Goal: Task Accomplishment & Management: Manage account settings

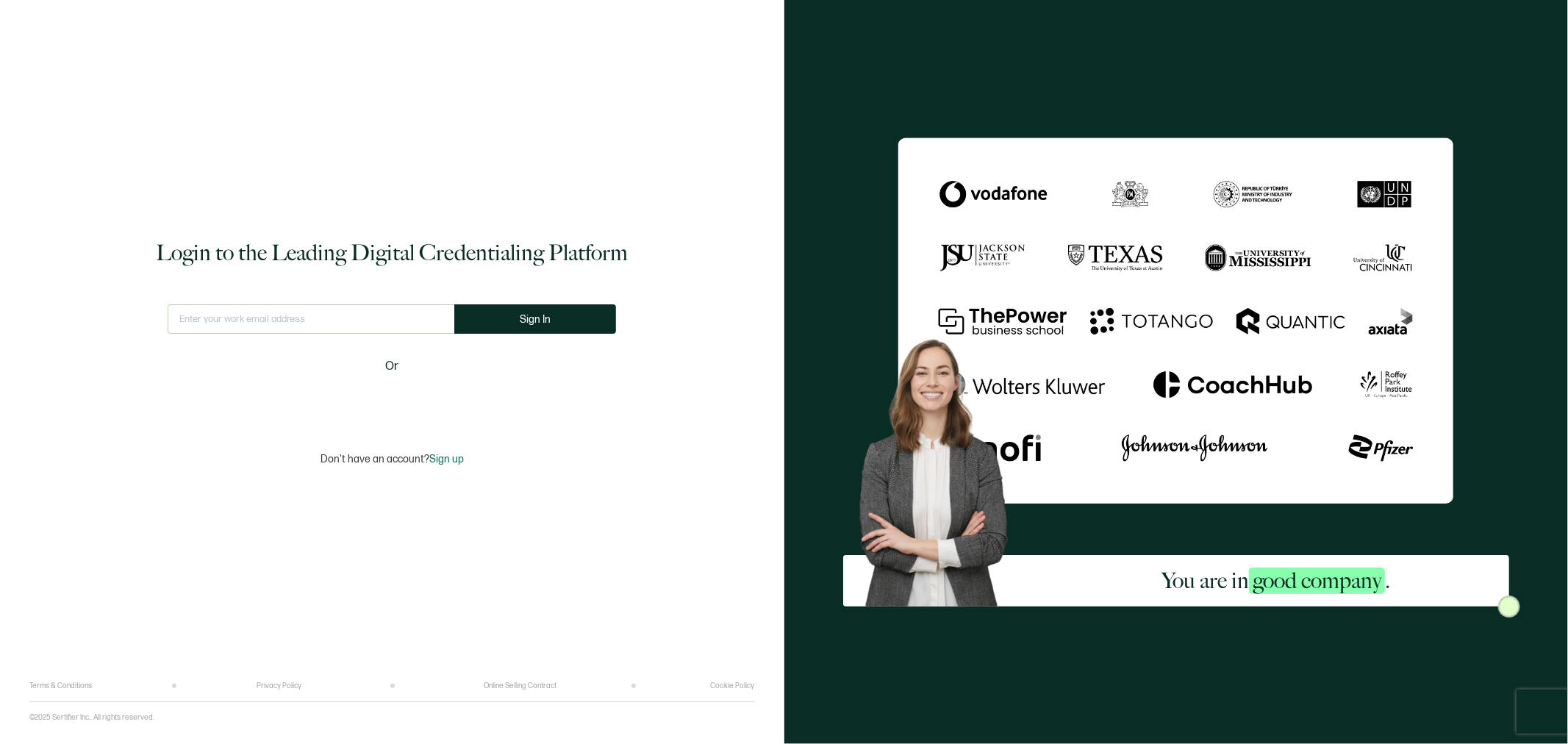
click at [378, 322] on input "text" at bounding box center [312, 319] width 287 height 30
type input "[EMAIL_ADDRESS][DOMAIN_NAME]"
click at [610, 319] on button "Sign In" at bounding box center [535, 319] width 162 height 30
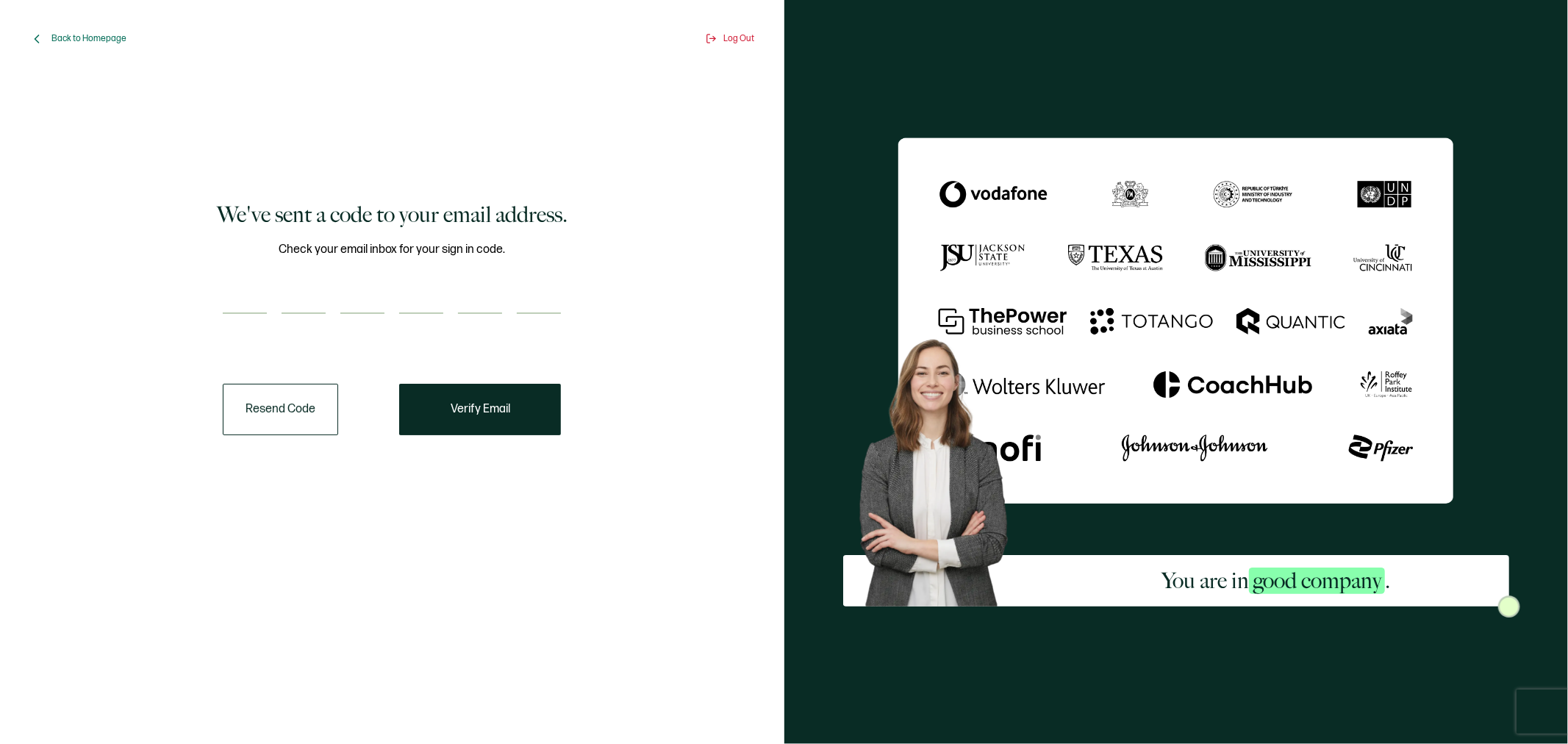
click at [244, 289] on input "number" at bounding box center [245, 299] width 44 height 30
type input "8"
type input "9"
type input "0"
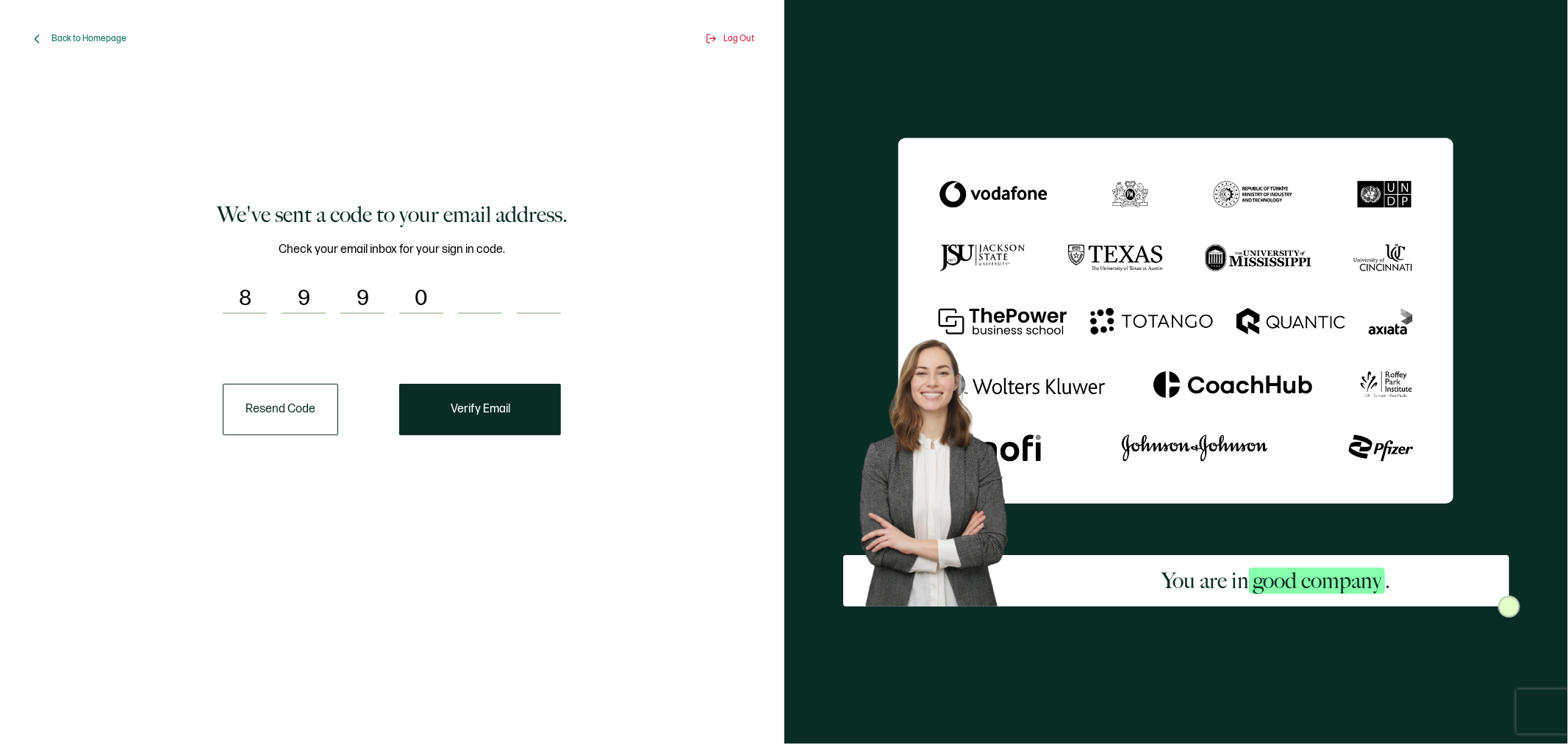
type input "0"
type input "3"
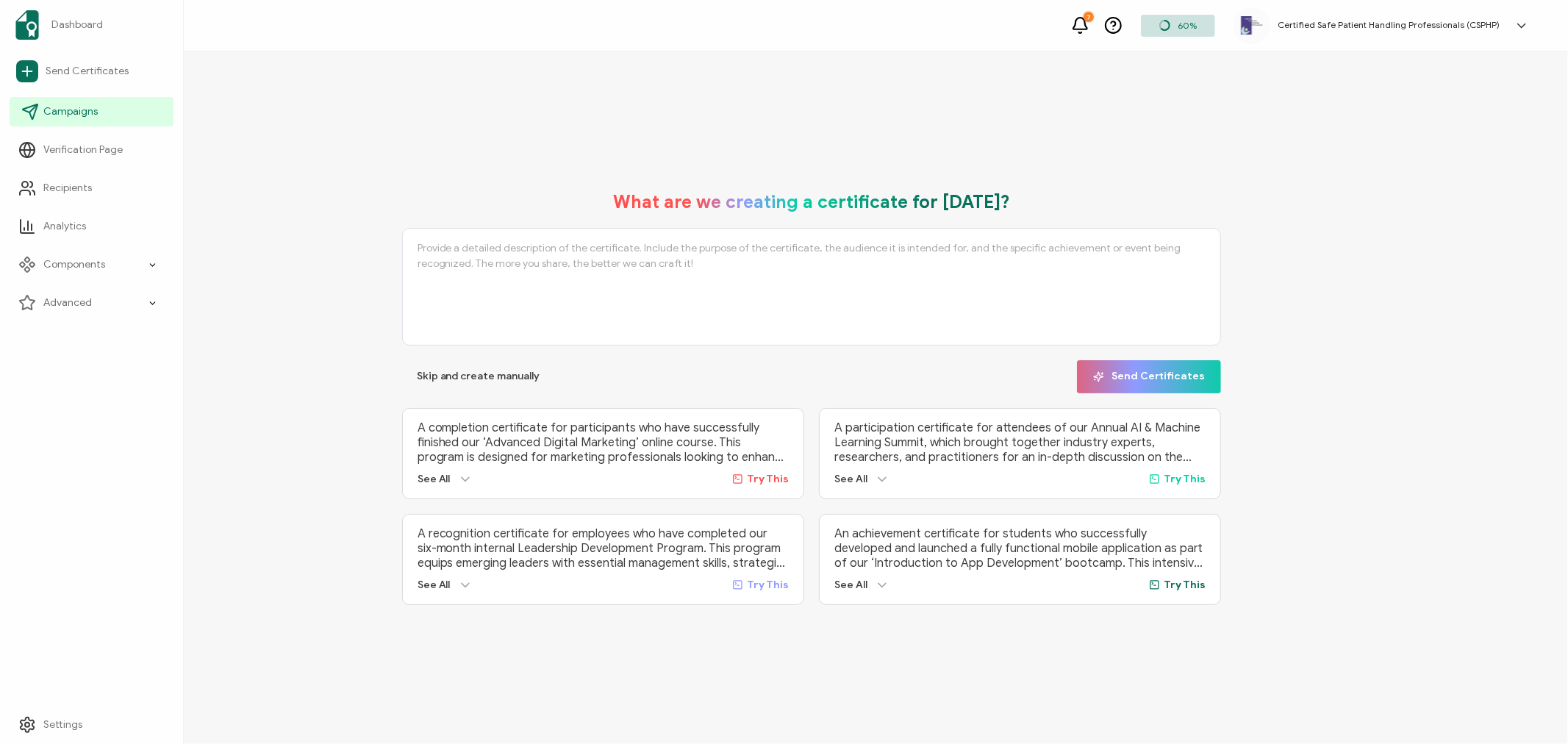
click at [88, 102] on link "Campaigns" at bounding box center [91, 112] width 164 height 30
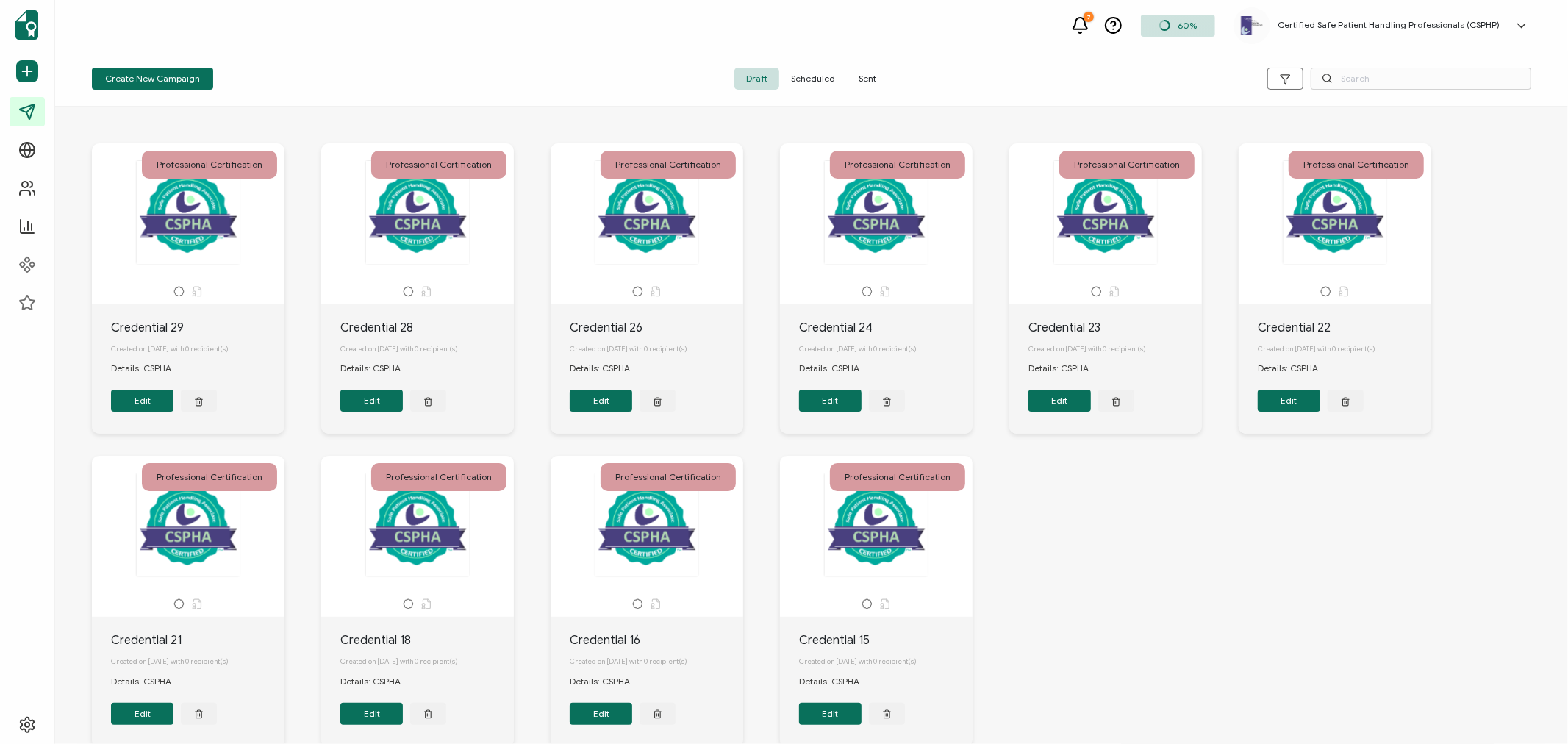
click at [869, 74] on span "Sent" at bounding box center [867, 78] width 41 height 22
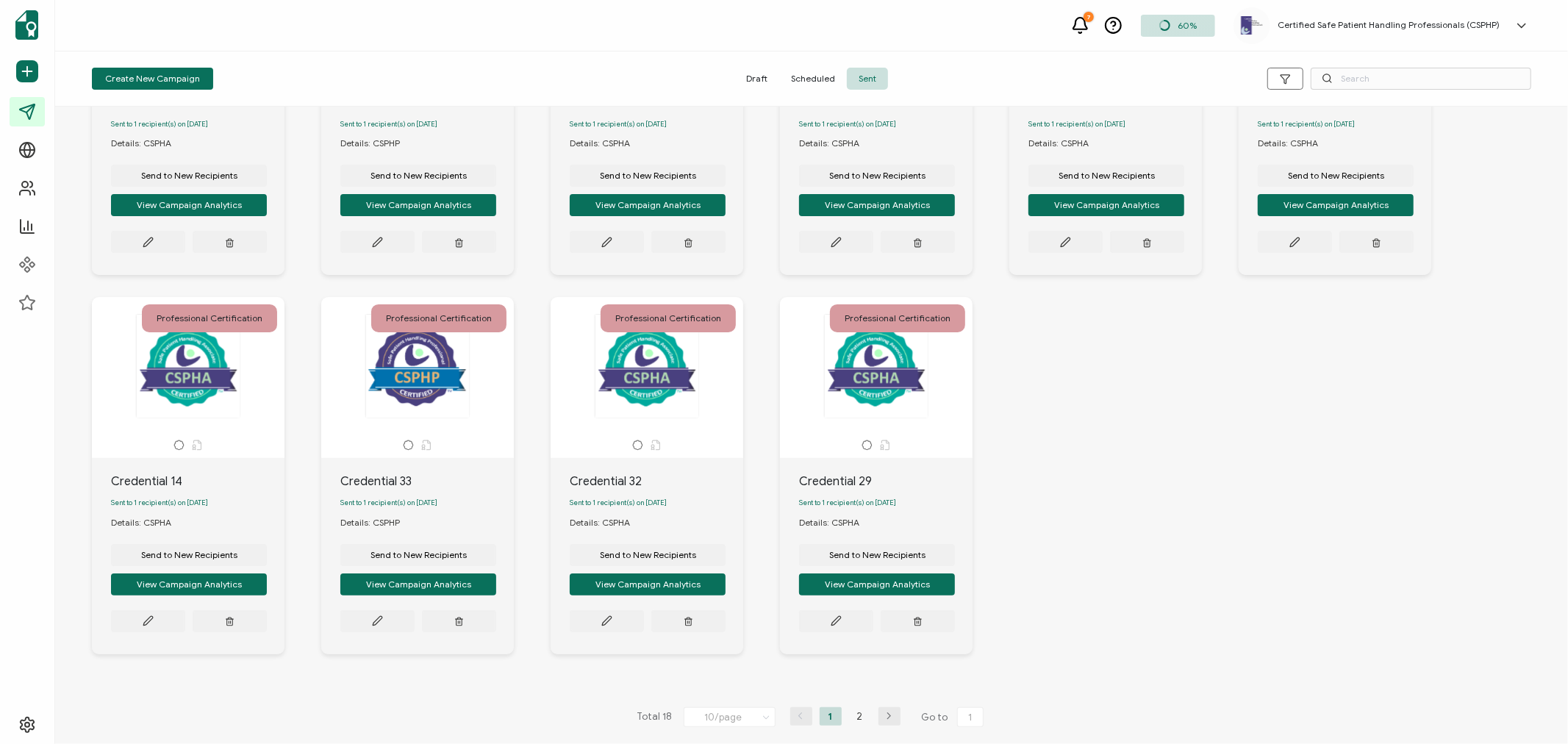
scroll to position [233, 0]
click at [849, 719] on li "2" at bounding box center [859, 716] width 22 height 18
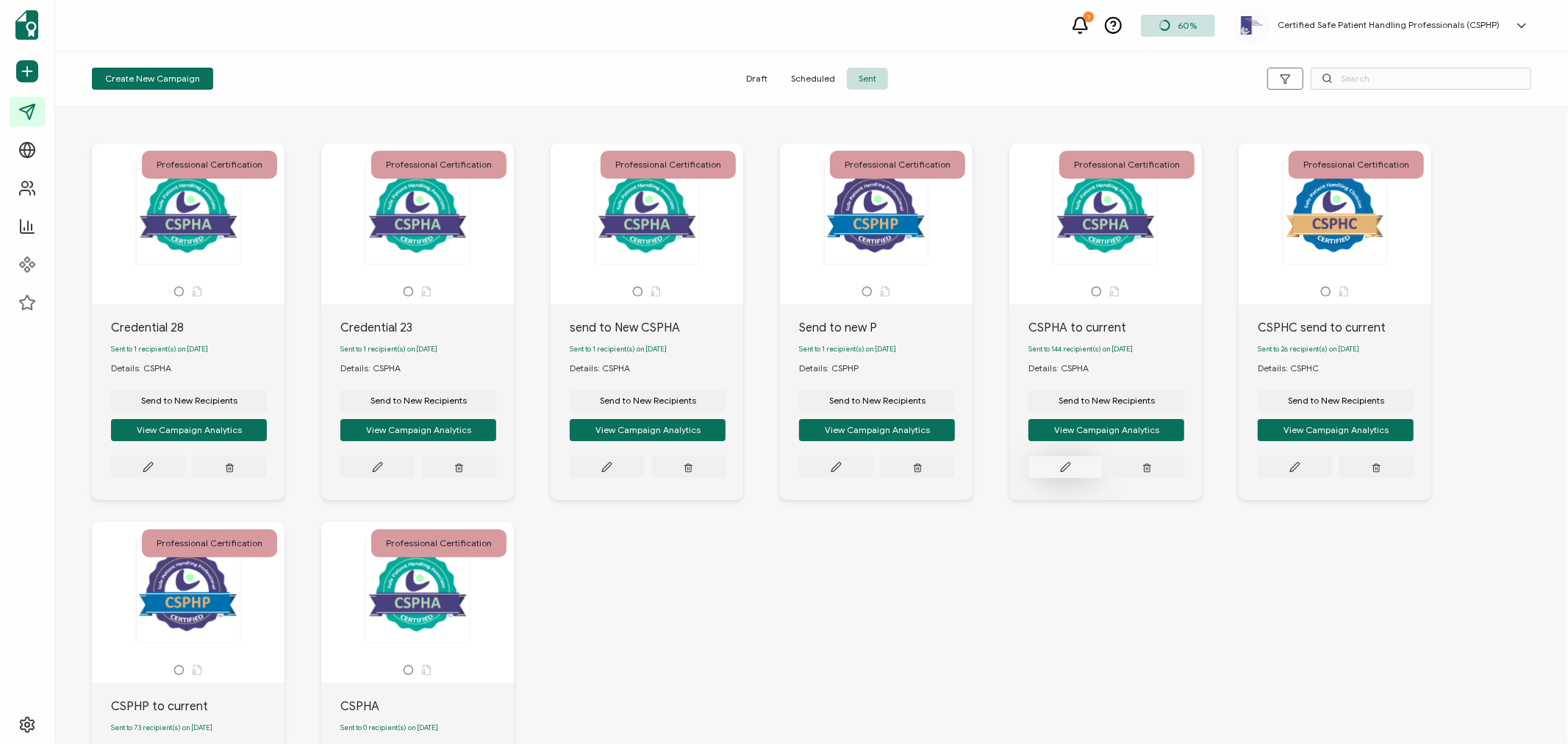
click at [154, 468] on icon at bounding box center [148, 467] width 11 height 11
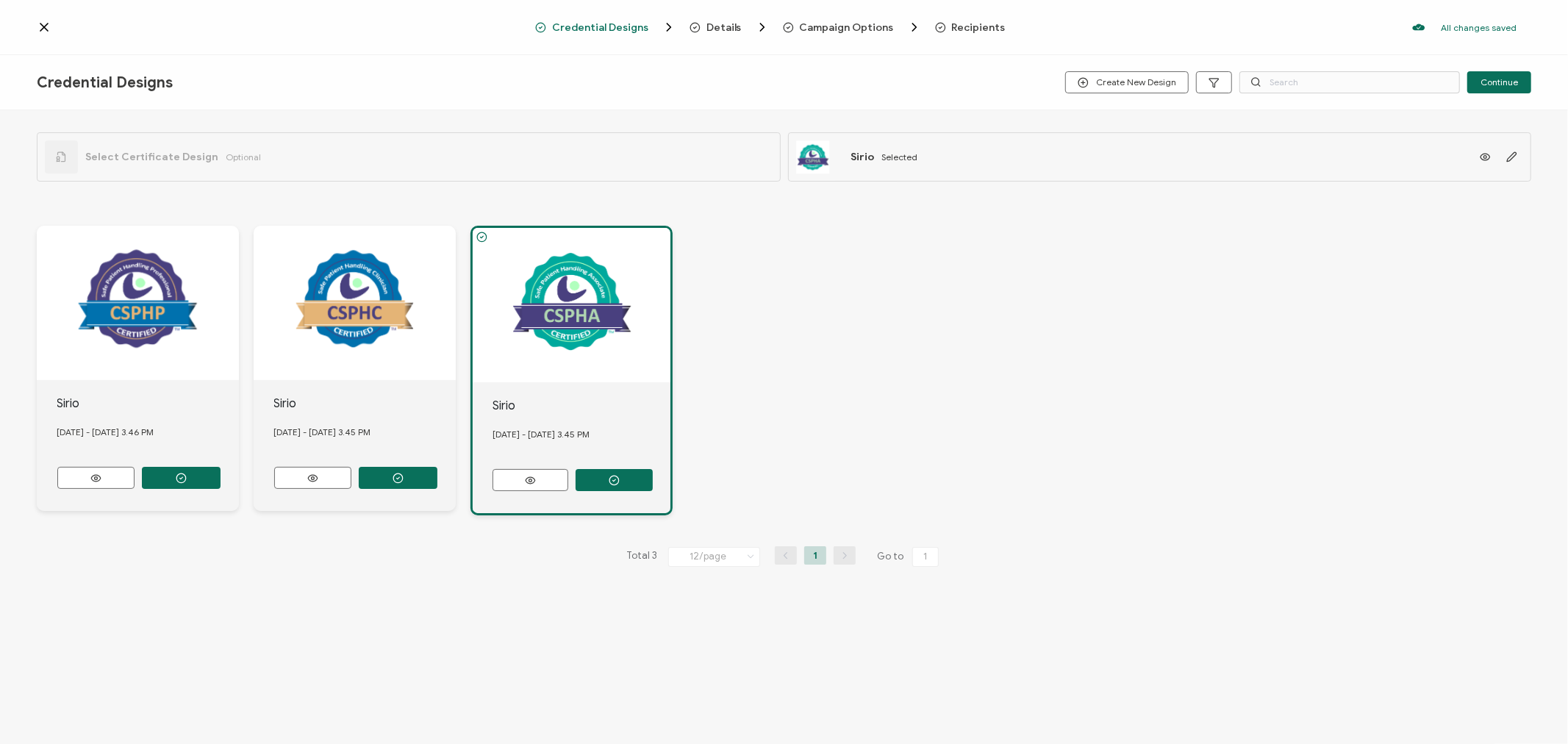
click at [974, 28] on span "Recipients" at bounding box center [978, 27] width 53 height 11
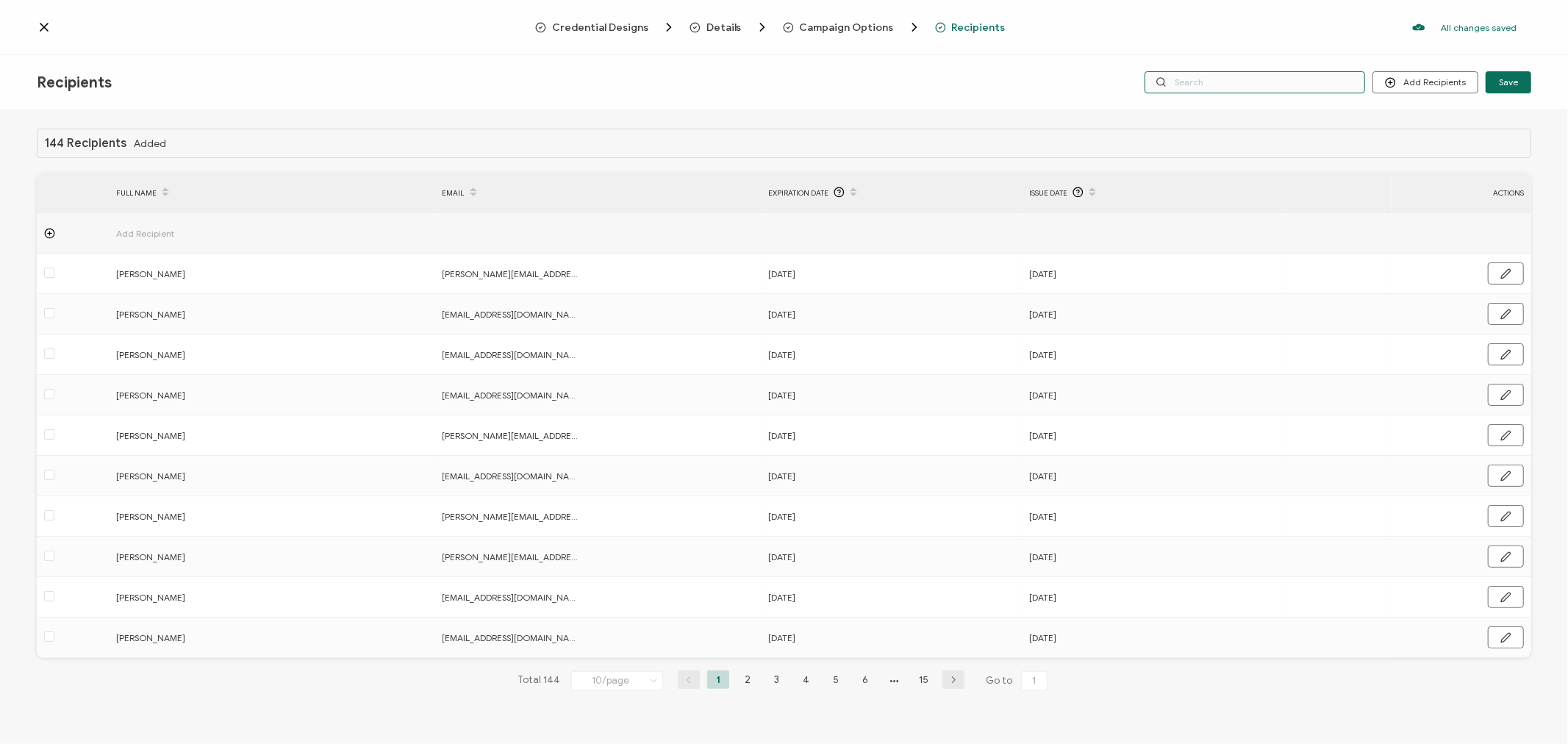
click at [1238, 79] on input "text" at bounding box center [1255, 82] width 220 height 22
type input "a"
click at [1236, 81] on input "a" at bounding box center [1255, 82] width 220 height 22
type input "ab"
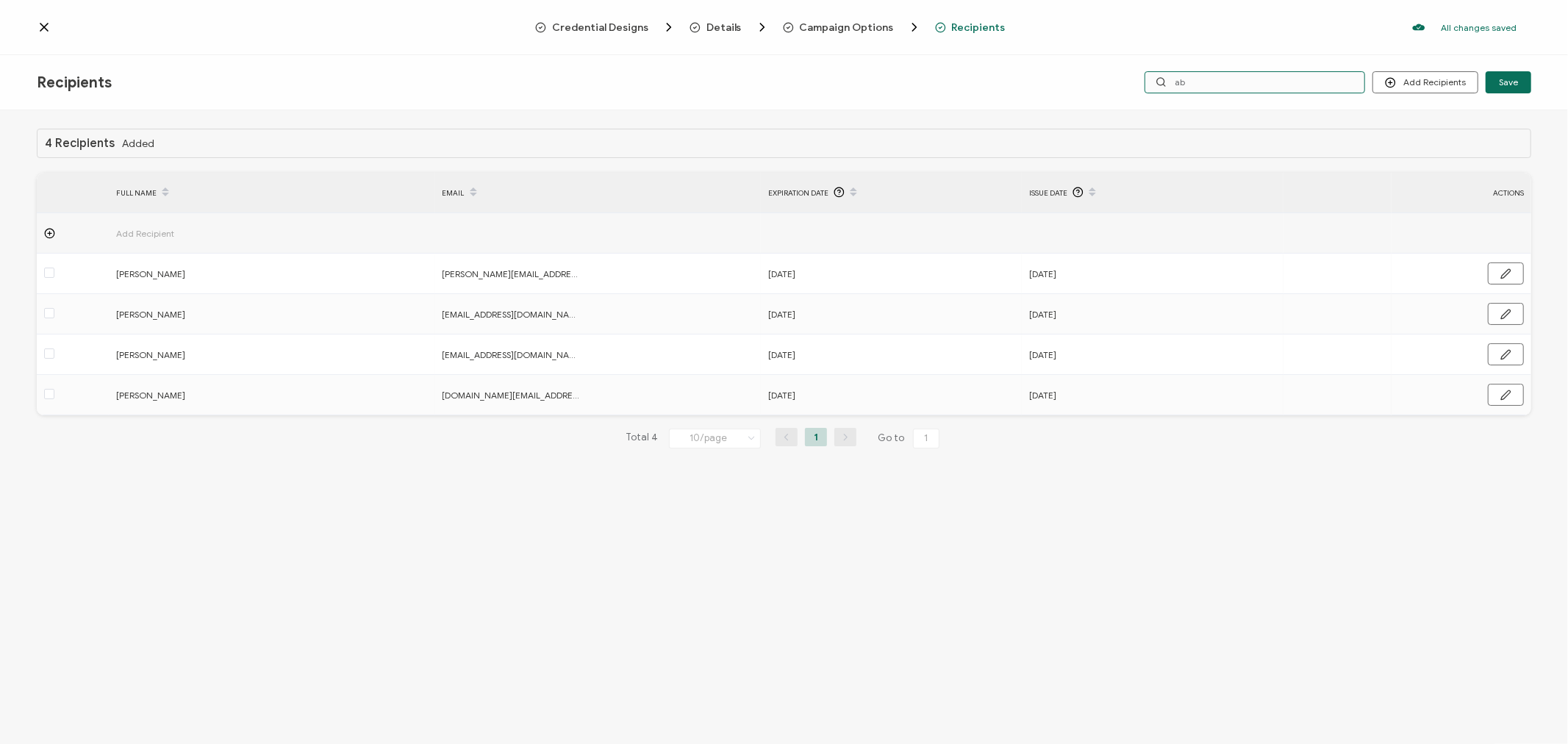
click at [1236, 81] on input "ab" at bounding box center [1255, 82] width 220 height 22
type input "abe"
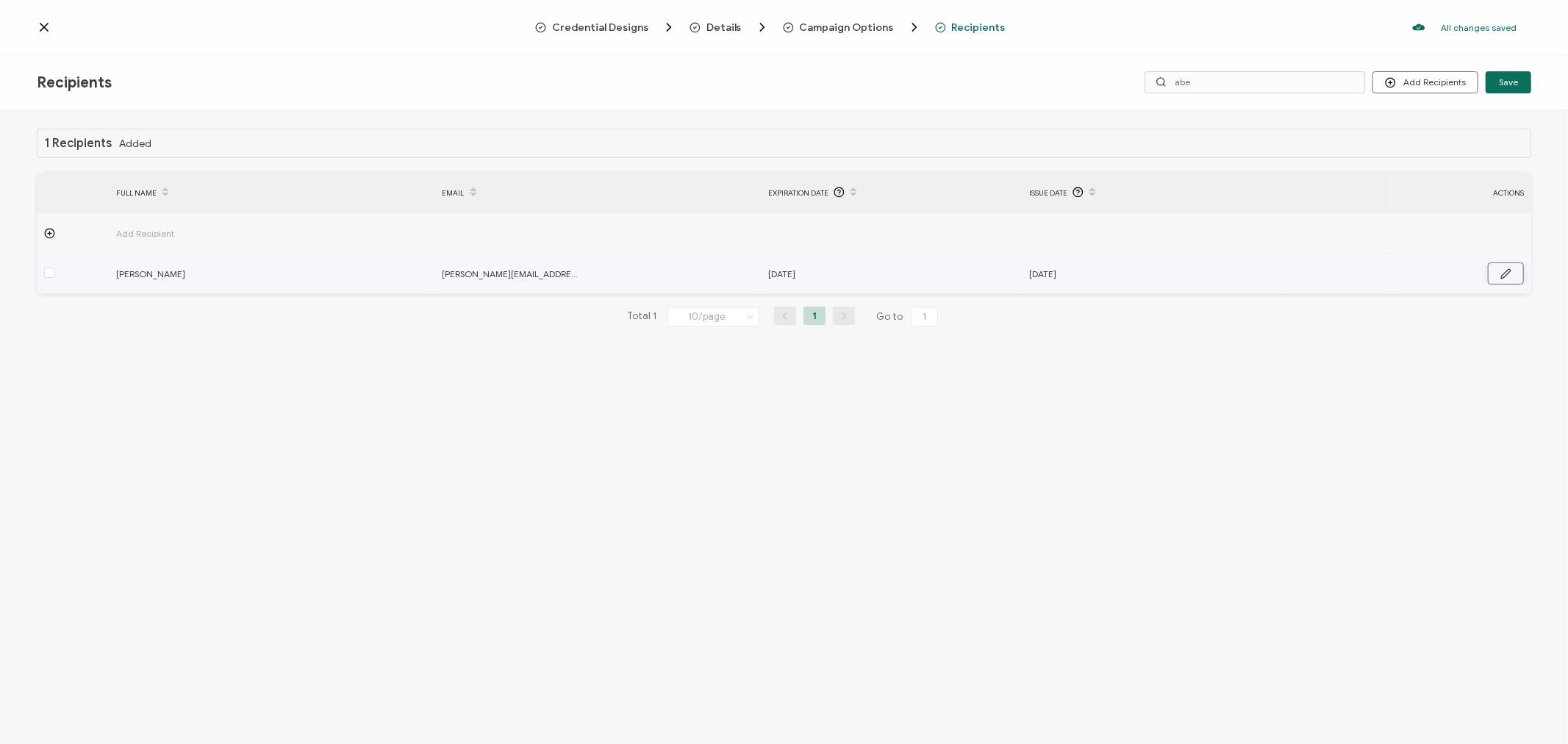
click at [1498, 274] on button "button" at bounding box center [1506, 273] width 36 height 22
click at [872, 270] on input "[DATE]" at bounding box center [832, 274] width 129 height 24
type input "[DATE]"
click at [1135, 274] on input "[DATE]" at bounding box center [1093, 274] width 129 height 24
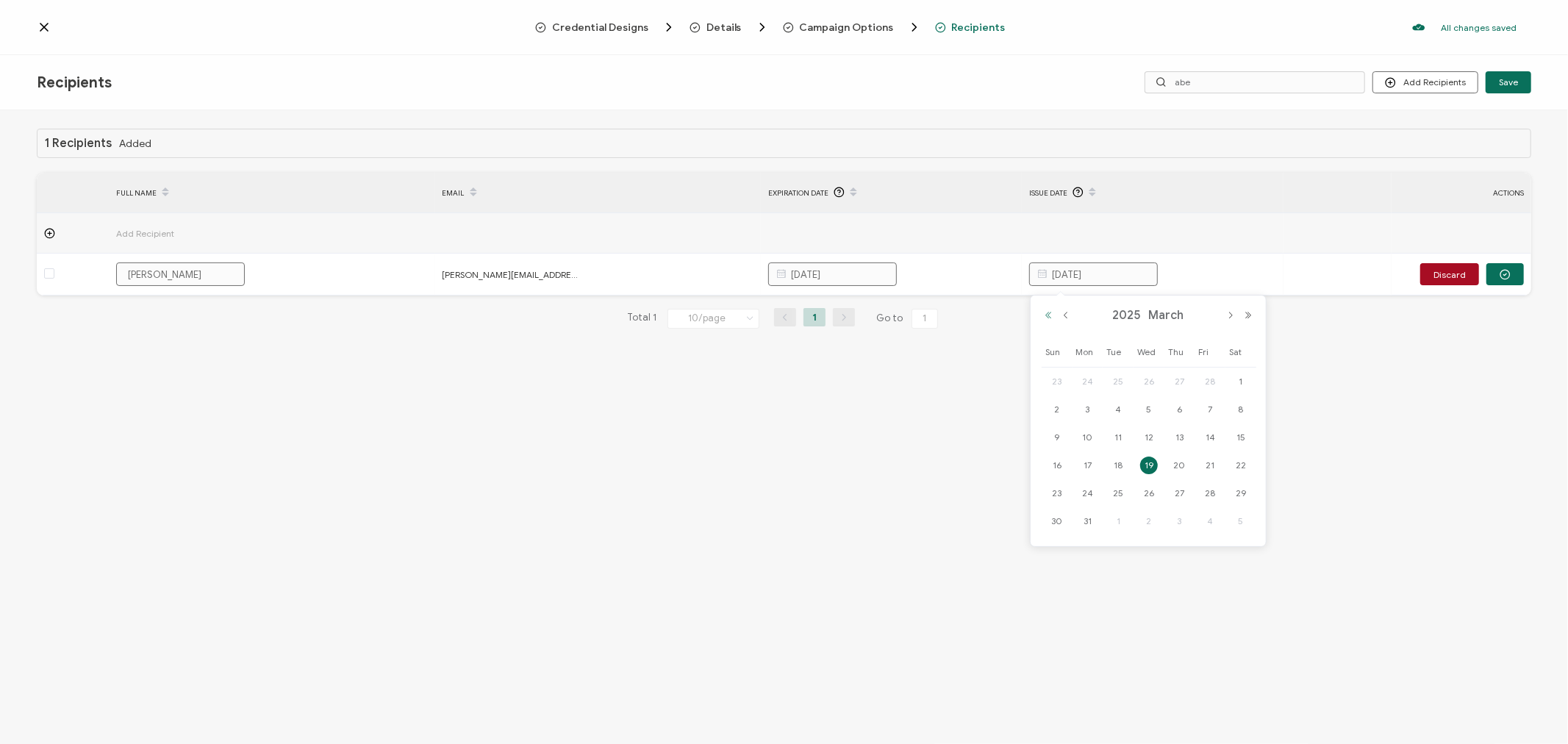
click at [1049, 317] on button "Previous Year" at bounding box center [1048, 316] width 18 height 11
click at [1229, 319] on button "Next Month" at bounding box center [1230, 316] width 18 height 11
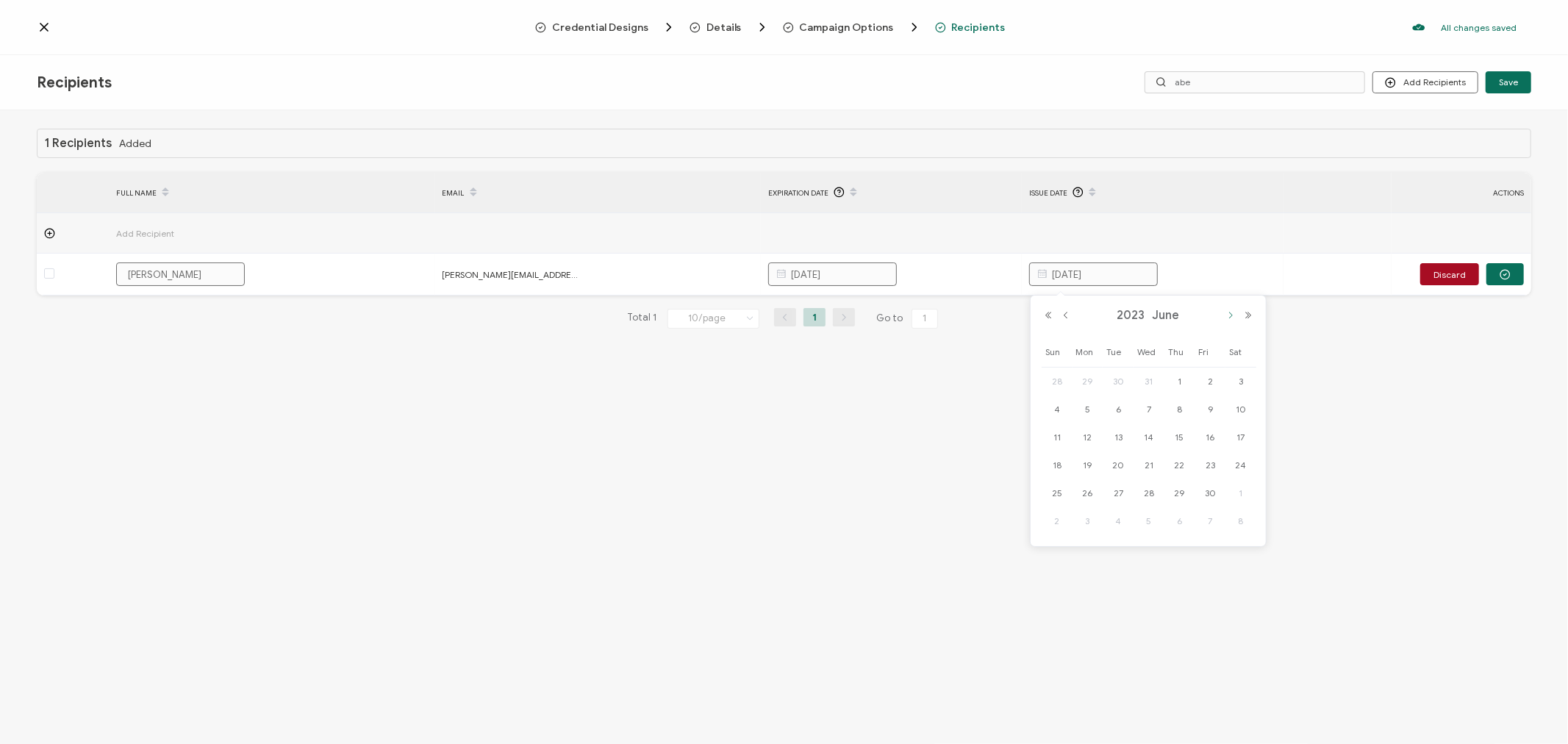
click at [1229, 319] on button "Next Month" at bounding box center [1230, 316] width 18 height 11
click at [1207, 408] on span "11" at bounding box center [1210, 410] width 18 height 18
type input "[DATE]"
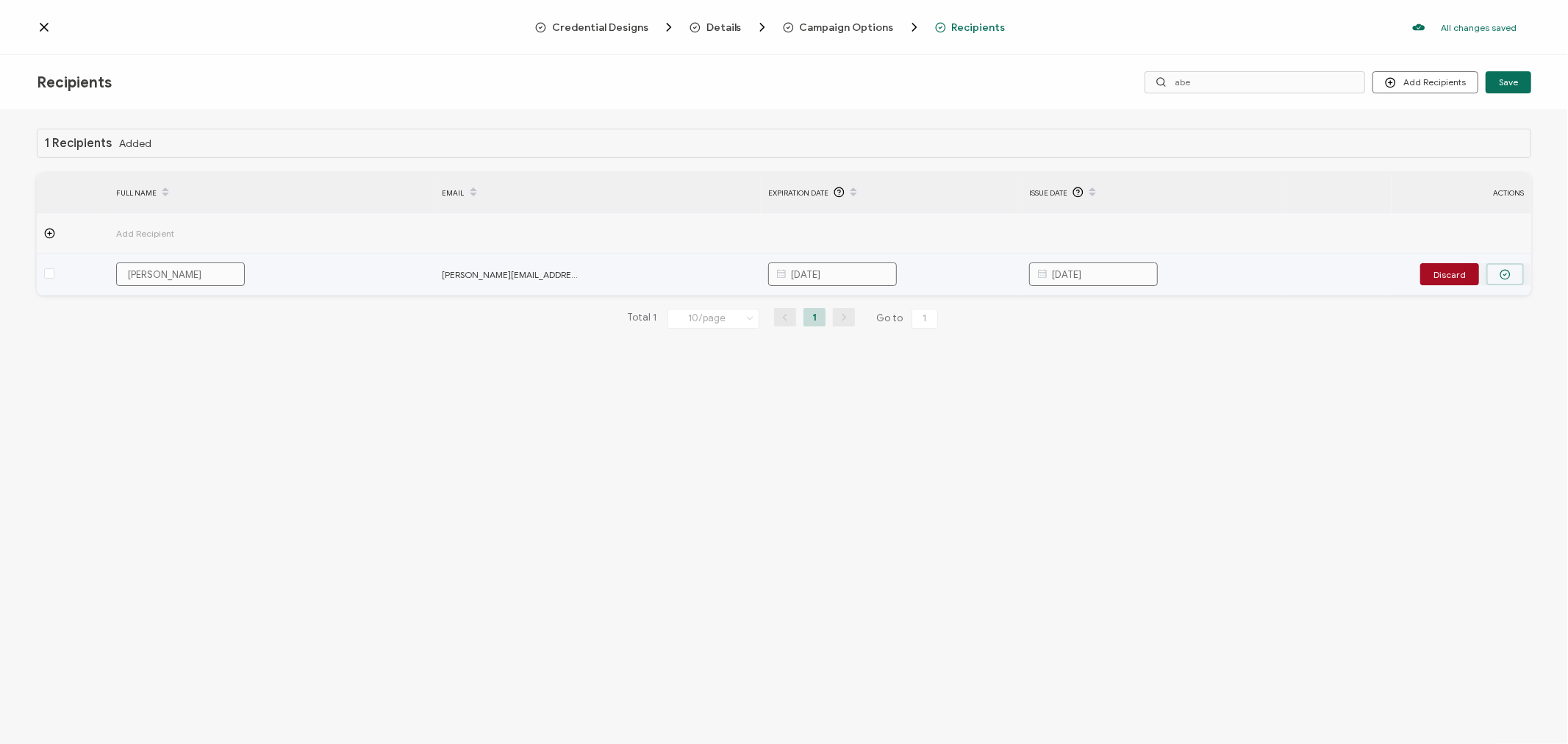
click at [1511, 278] on icon "button" at bounding box center [1505, 275] width 11 height 11
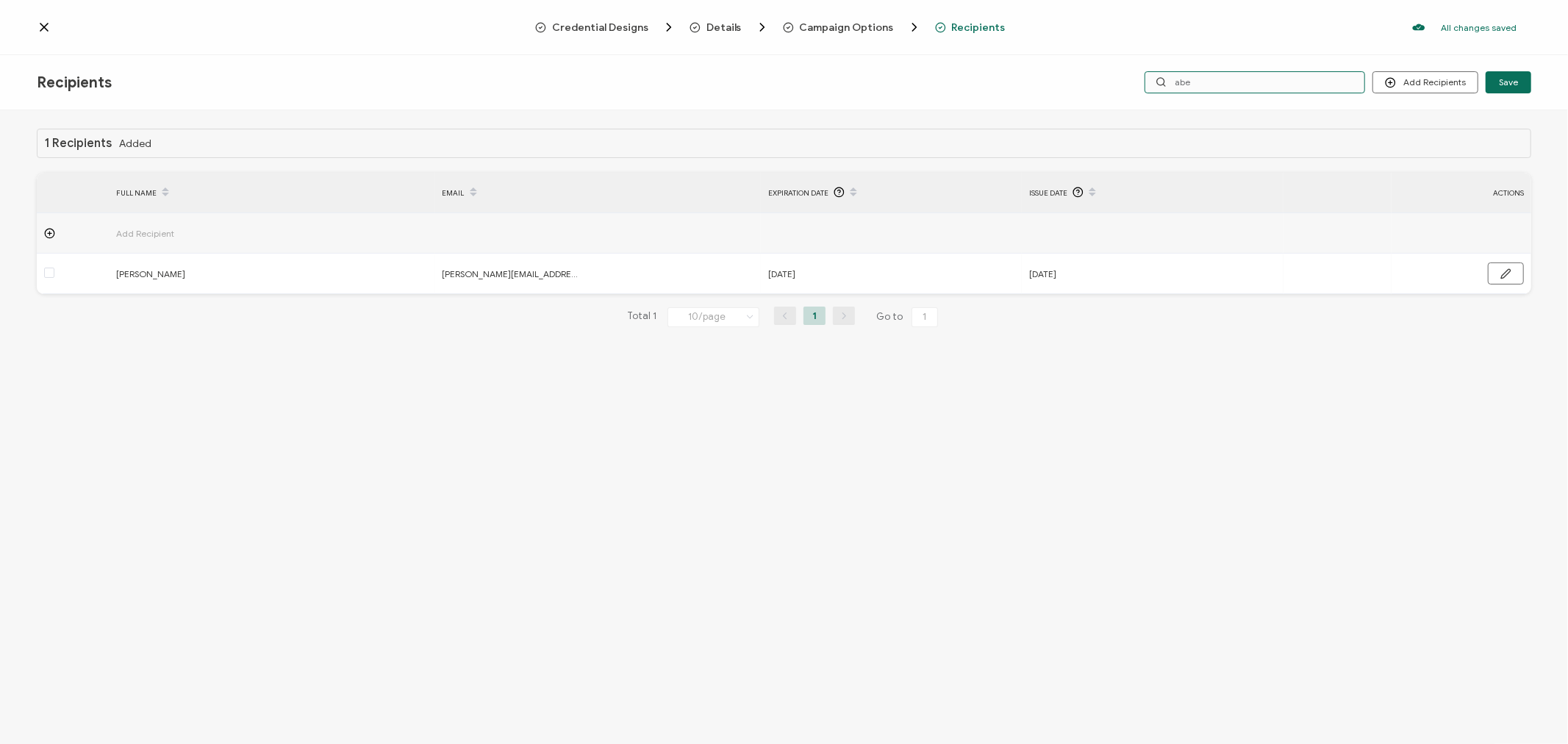
drag, startPoint x: 1225, startPoint y: 81, endPoint x: 1140, endPoint y: 81, distance: 85.0
click at [1140, 81] on div "Add Recipients Upload Recipients Import From Recipients Import From List Save a…" at bounding box center [1283, 82] width 499 height 22
type input "w"
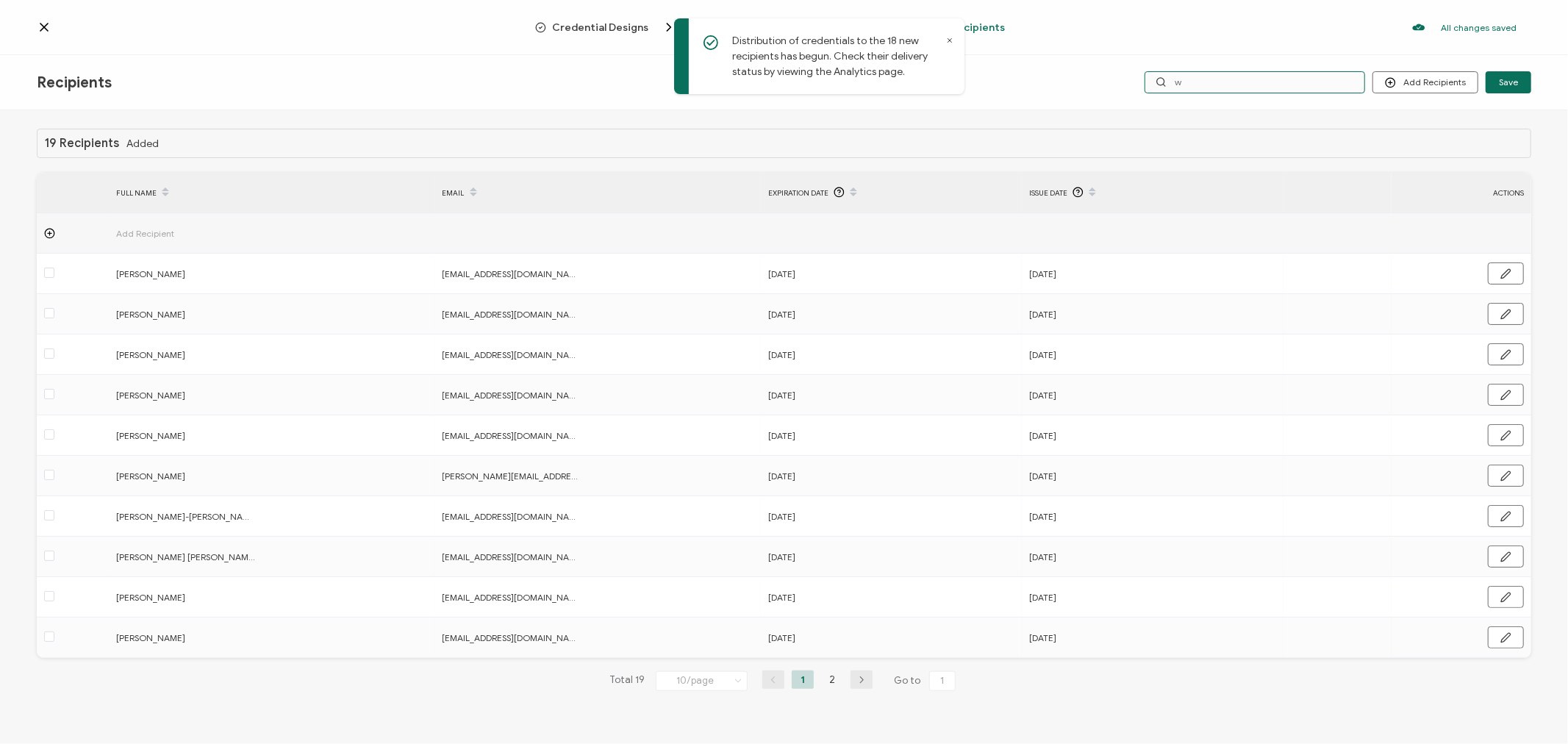
click at [1214, 82] on input "w" at bounding box center [1255, 82] width 220 height 22
type input "wi"
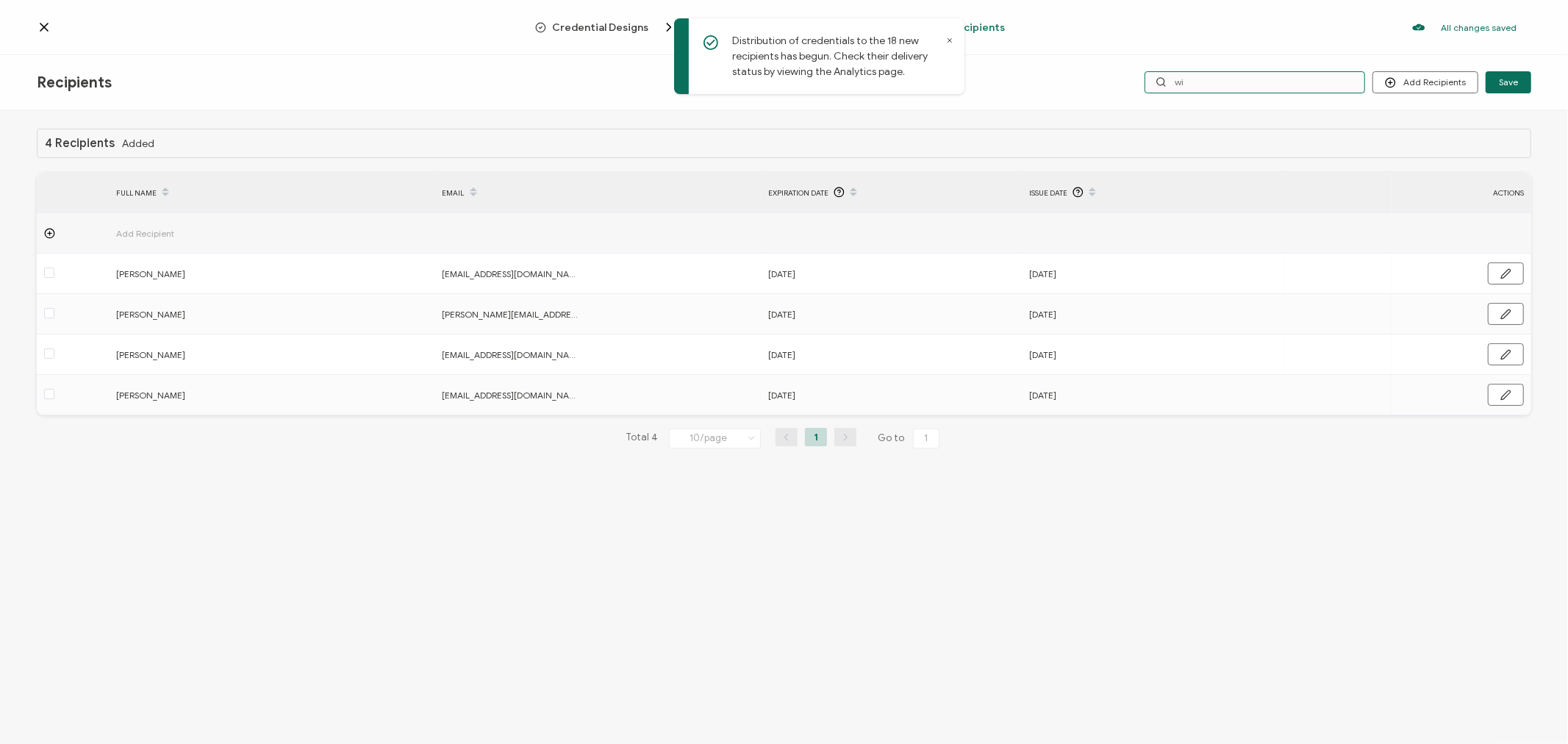
click at [1214, 82] on input "wi" at bounding box center [1255, 82] width 220 height 22
type input "wik"
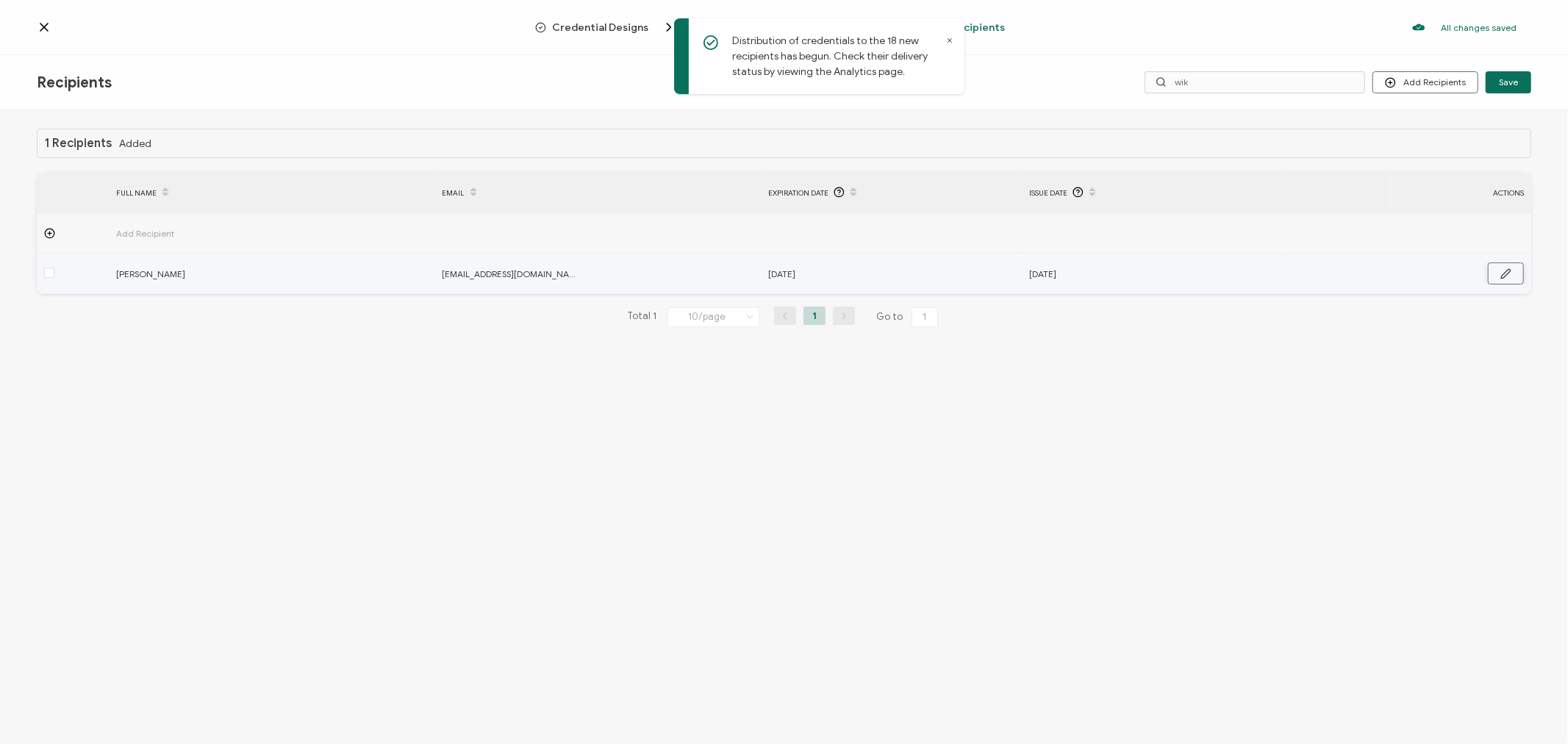
click at [1509, 273] on icon "button" at bounding box center [1506, 274] width 11 height 11
click at [845, 274] on input "[DATE]" at bounding box center [832, 274] width 129 height 24
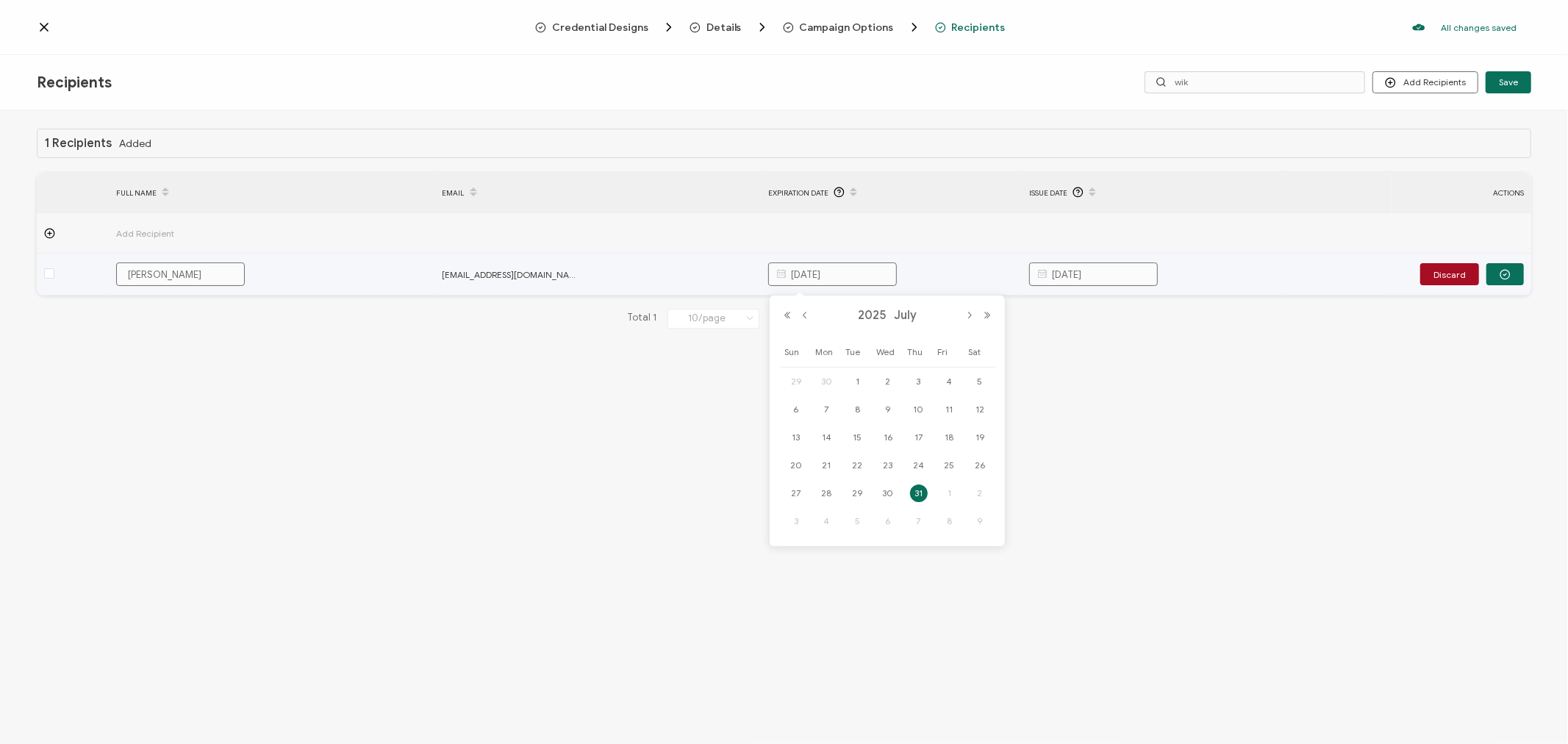
type input "[DATE]"
click at [1138, 277] on input "[DATE]" at bounding box center [1093, 274] width 129 height 24
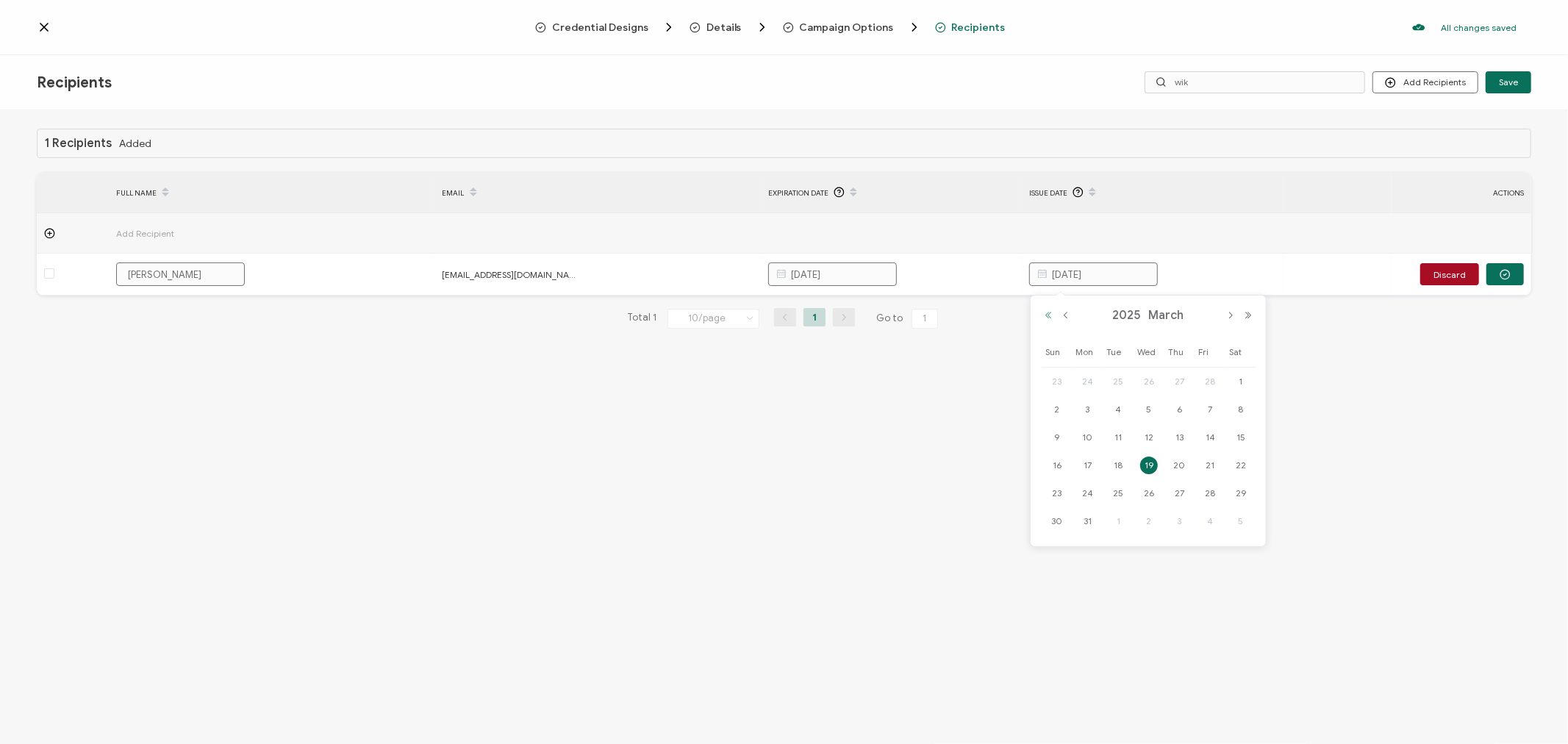
click at [1048, 315] on button "Previous Year" at bounding box center [1048, 316] width 18 height 11
click at [1233, 314] on button "Next Month" at bounding box center [1230, 316] width 18 height 11
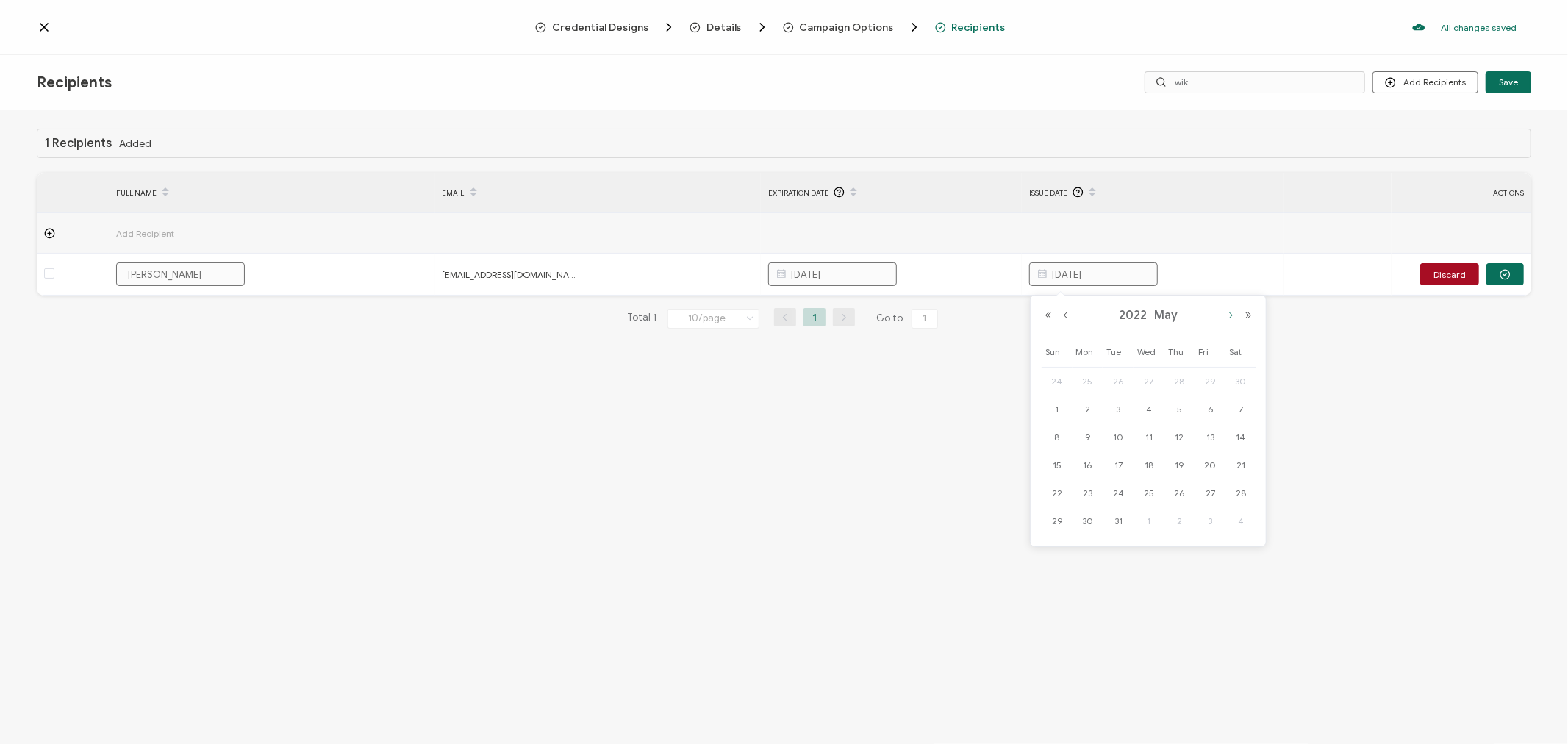
click at [1233, 314] on button "Next Month" at bounding box center [1230, 316] width 18 height 11
click at [1232, 314] on button "Next Month" at bounding box center [1230, 316] width 18 height 11
click at [1180, 488] on span "28" at bounding box center [1180, 494] width 18 height 18
type input "[DATE]"
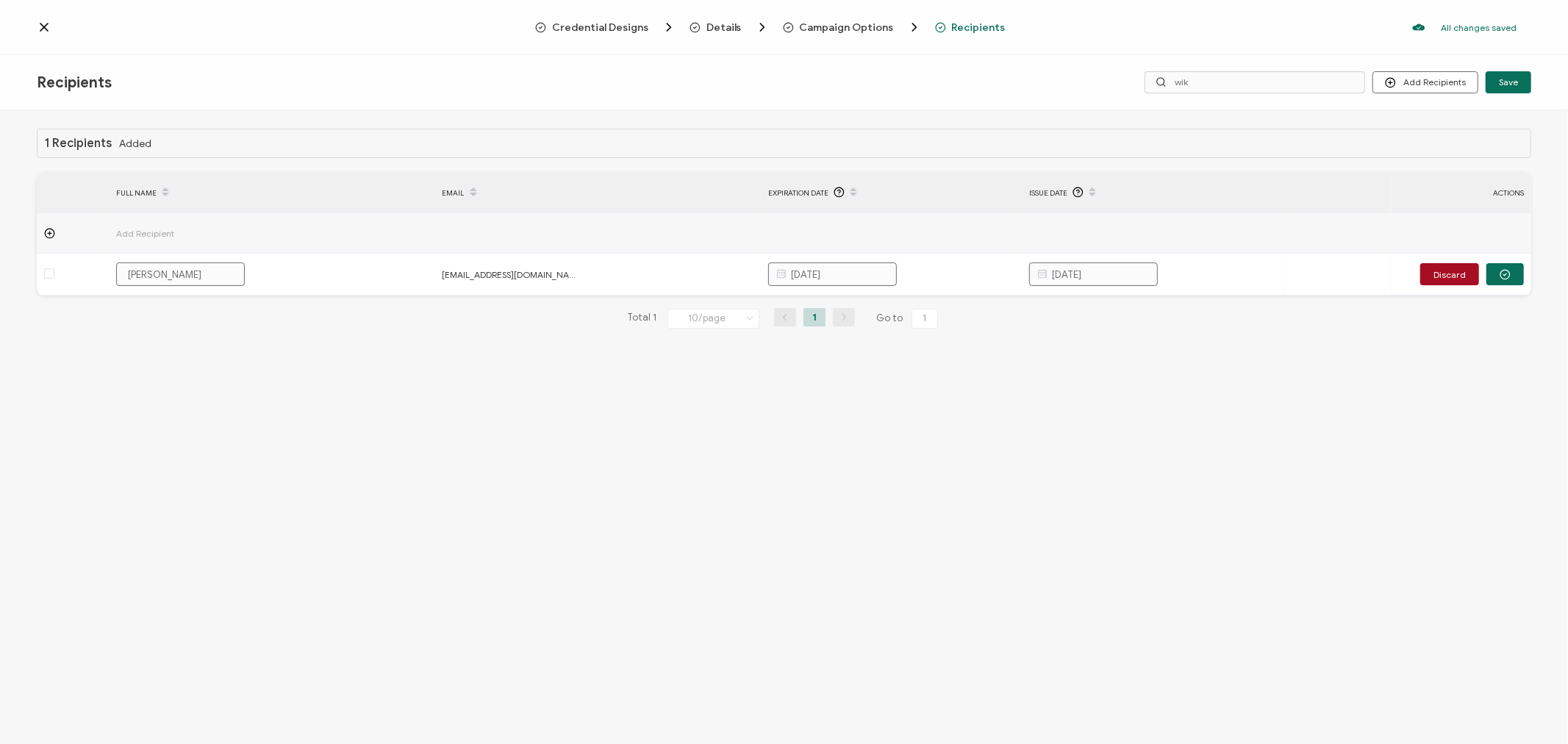
click at [1224, 450] on div "1 Recipients Added FULL NAME EMAIL Expiration Date Issue Date ACTIONS Add Recip…" at bounding box center [784, 429] width 1568 height 637
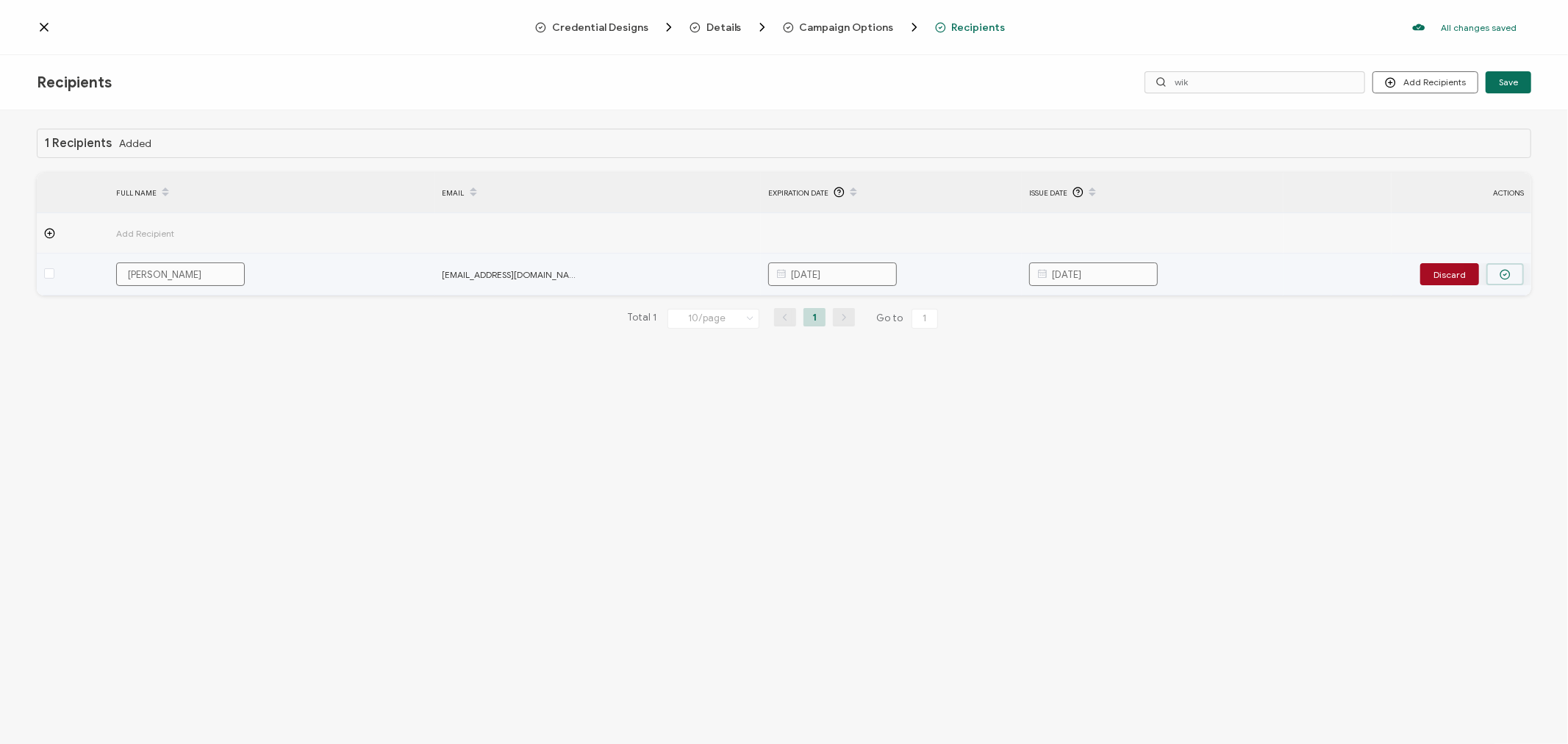
click at [1510, 277] on circle "button" at bounding box center [1505, 274] width 10 height 10
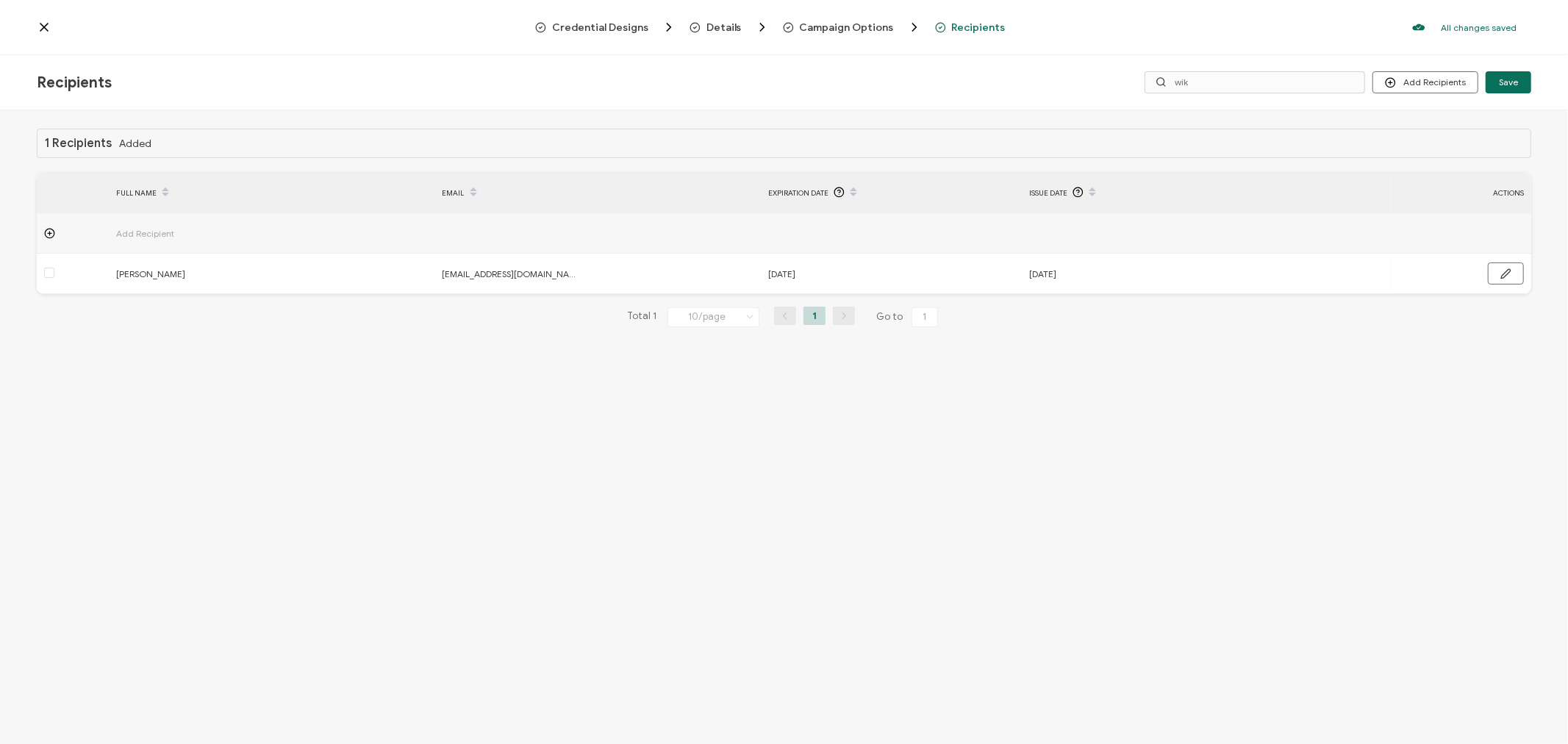
click at [41, 25] on icon at bounding box center [44, 27] width 7 height 7
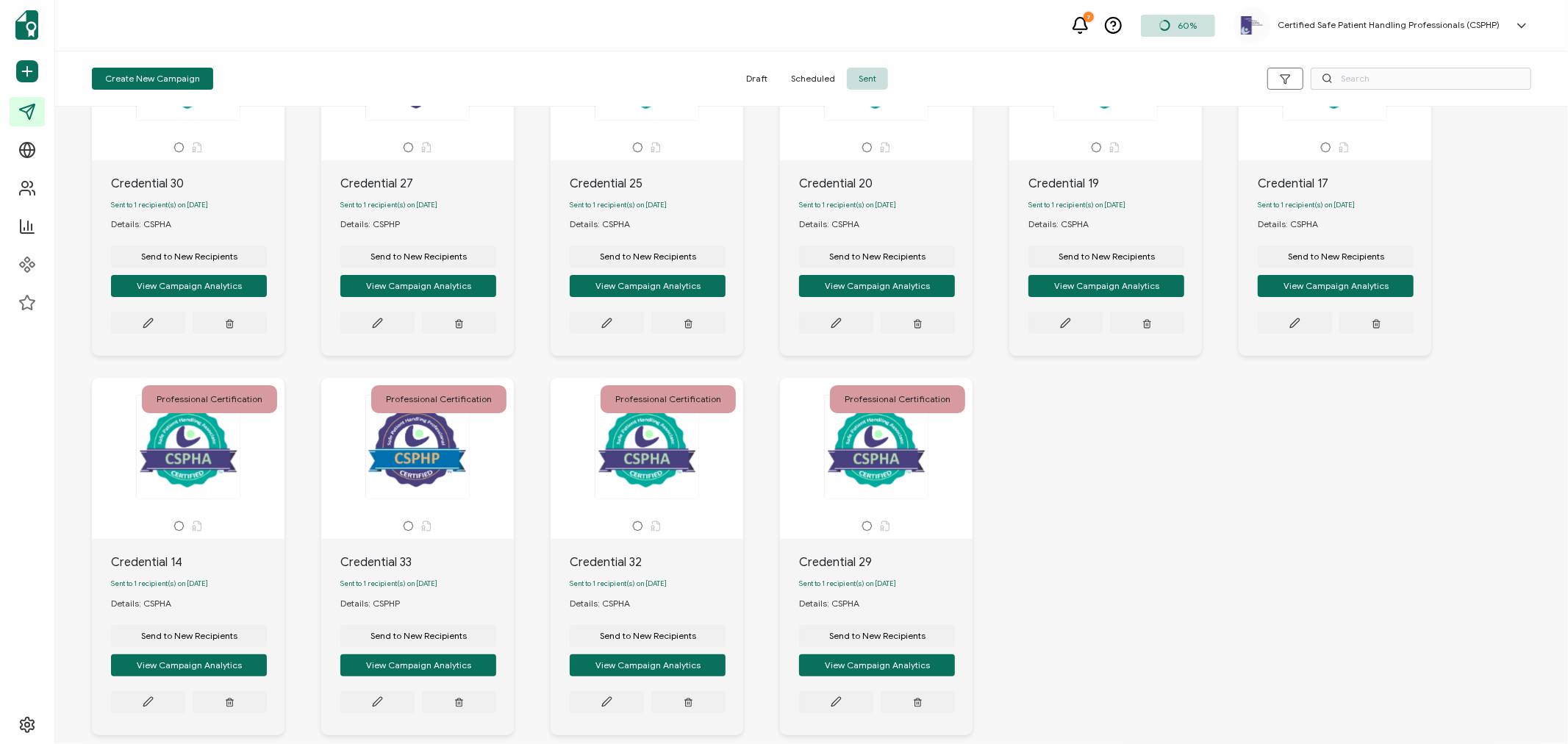
scroll to position [233, 0]
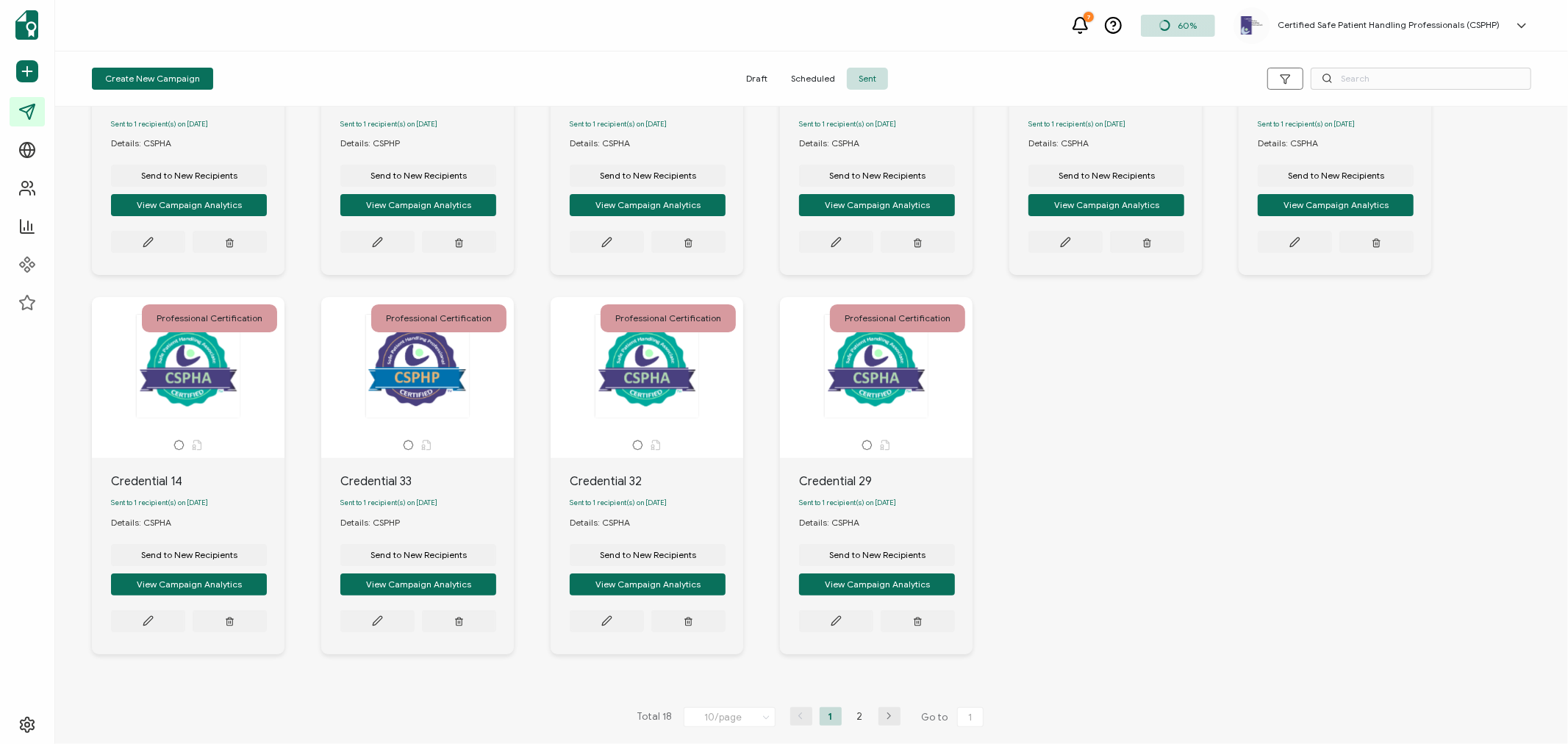
click at [858, 719] on li "2" at bounding box center [859, 716] width 22 height 18
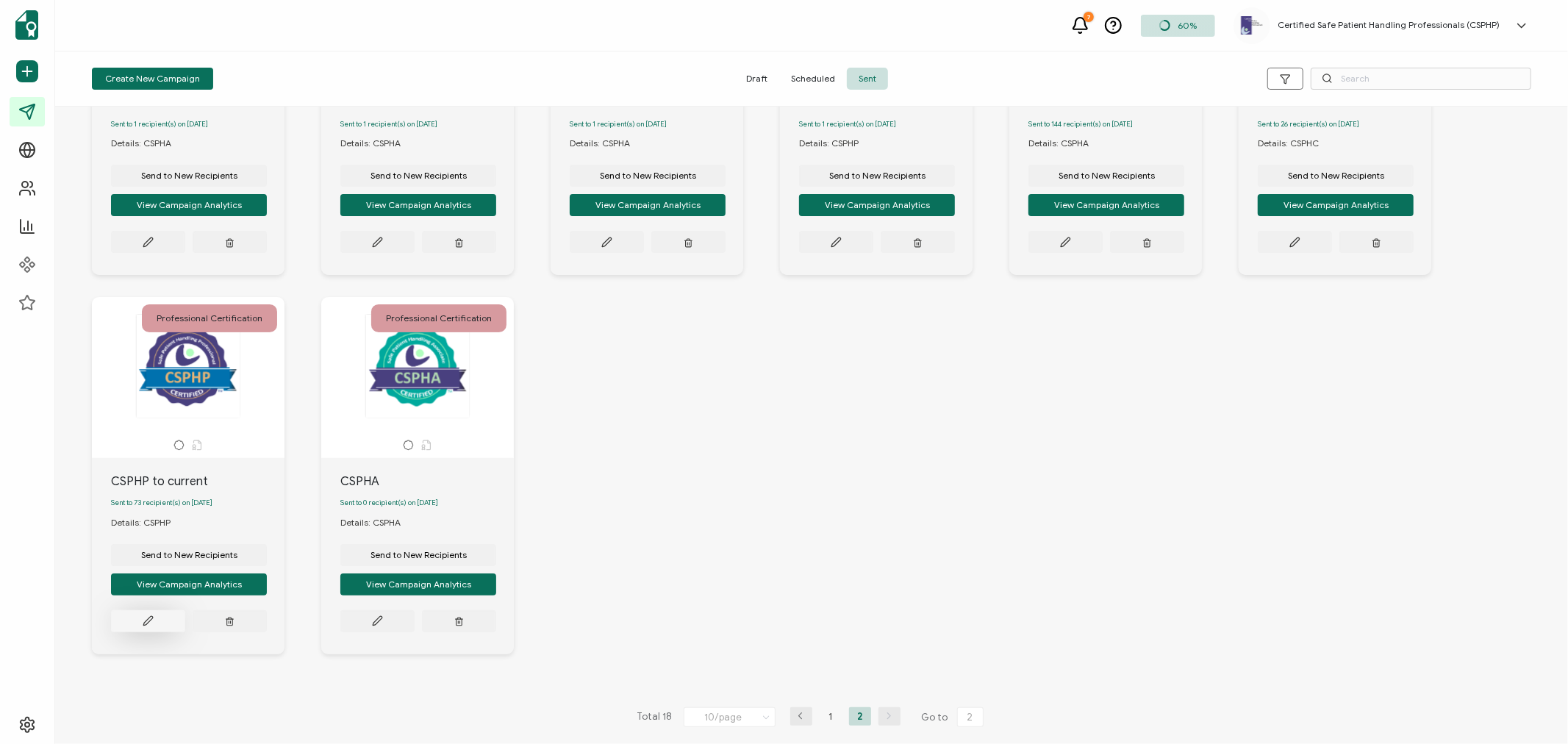
click at [144, 246] on icon at bounding box center [148, 242] width 9 height 9
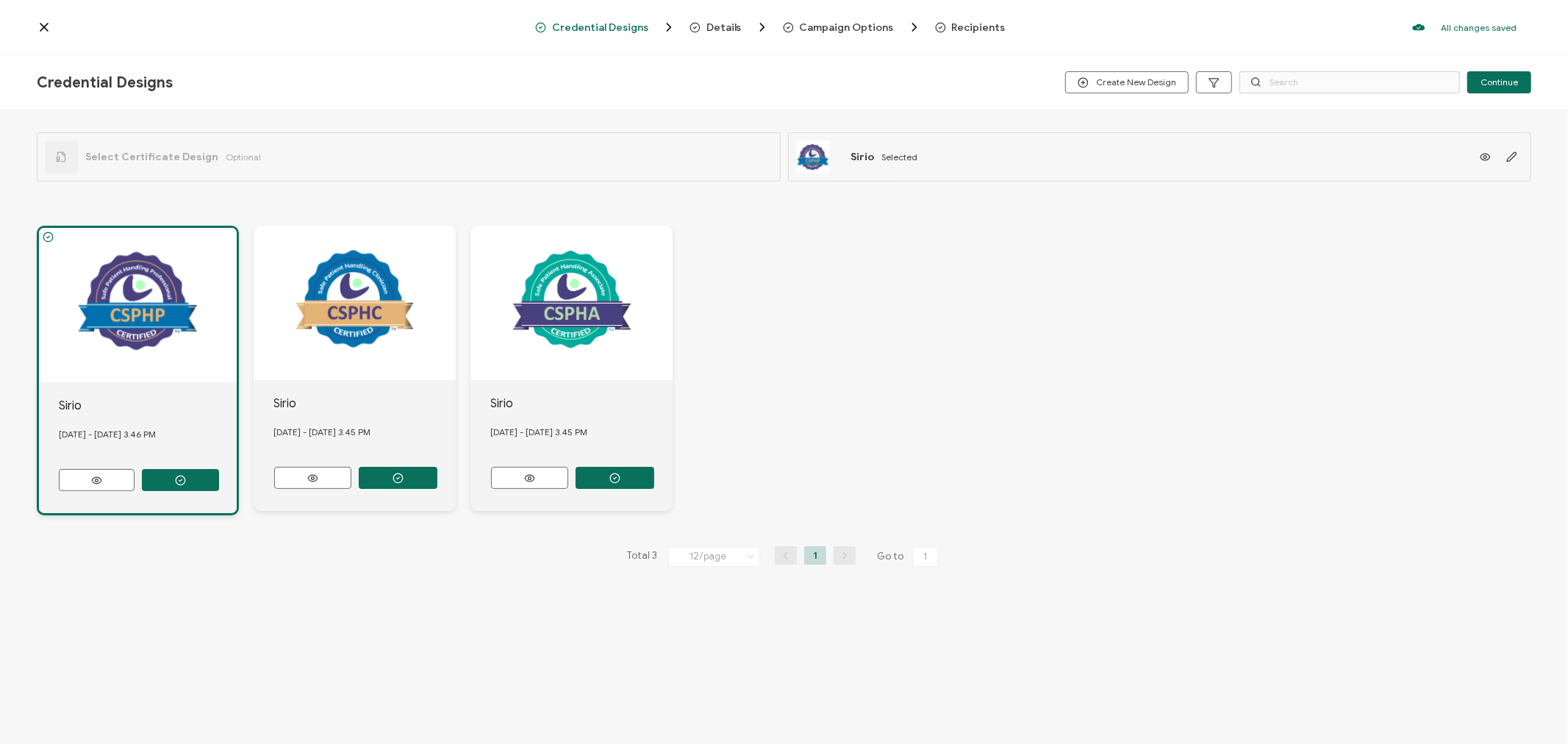
click at [954, 22] on span "Recipients" at bounding box center [978, 27] width 53 height 11
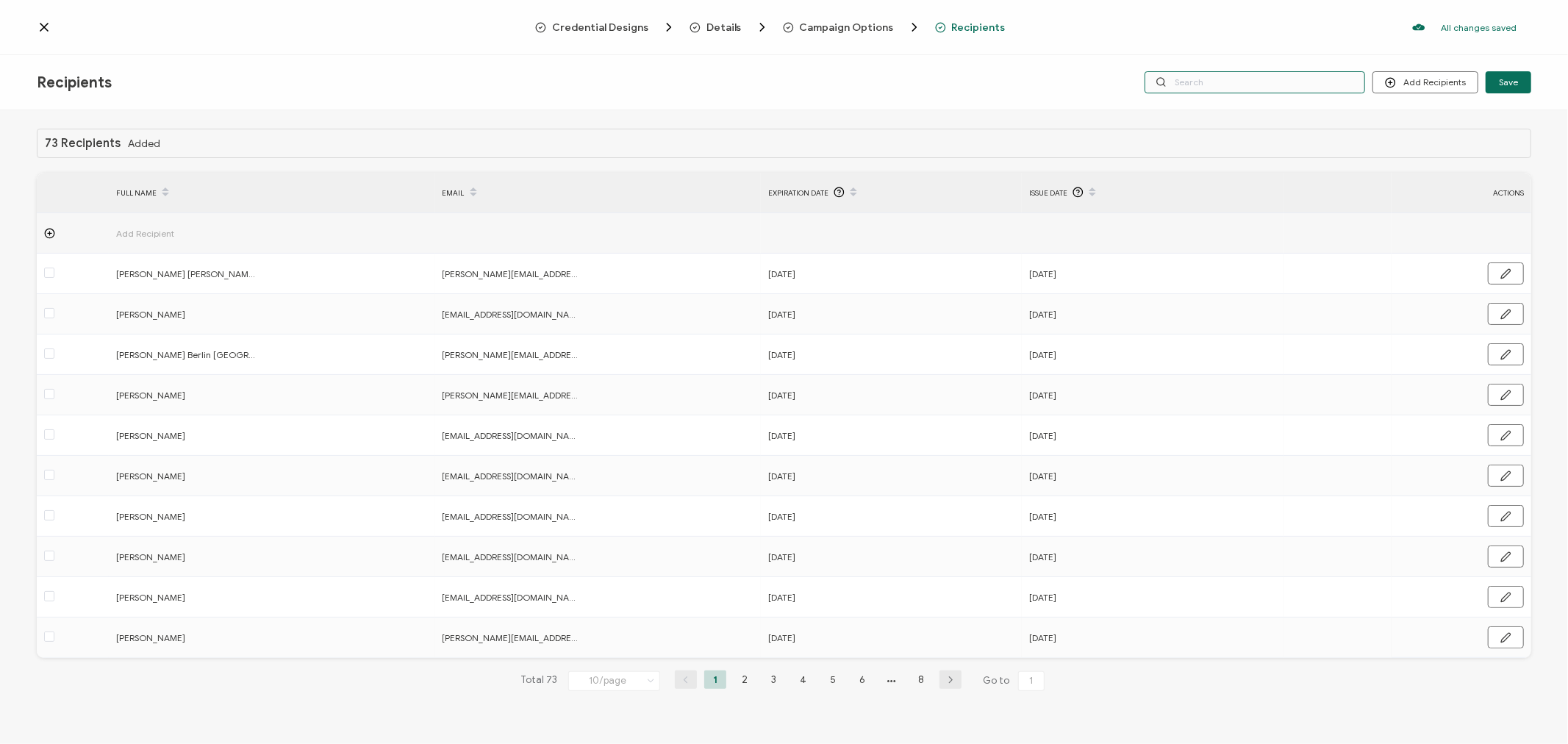
click at [1249, 85] on input "text" at bounding box center [1255, 82] width 220 height 22
type input "c"
click at [1249, 85] on input "c" at bounding box center [1255, 82] width 220 height 22
type input "cu"
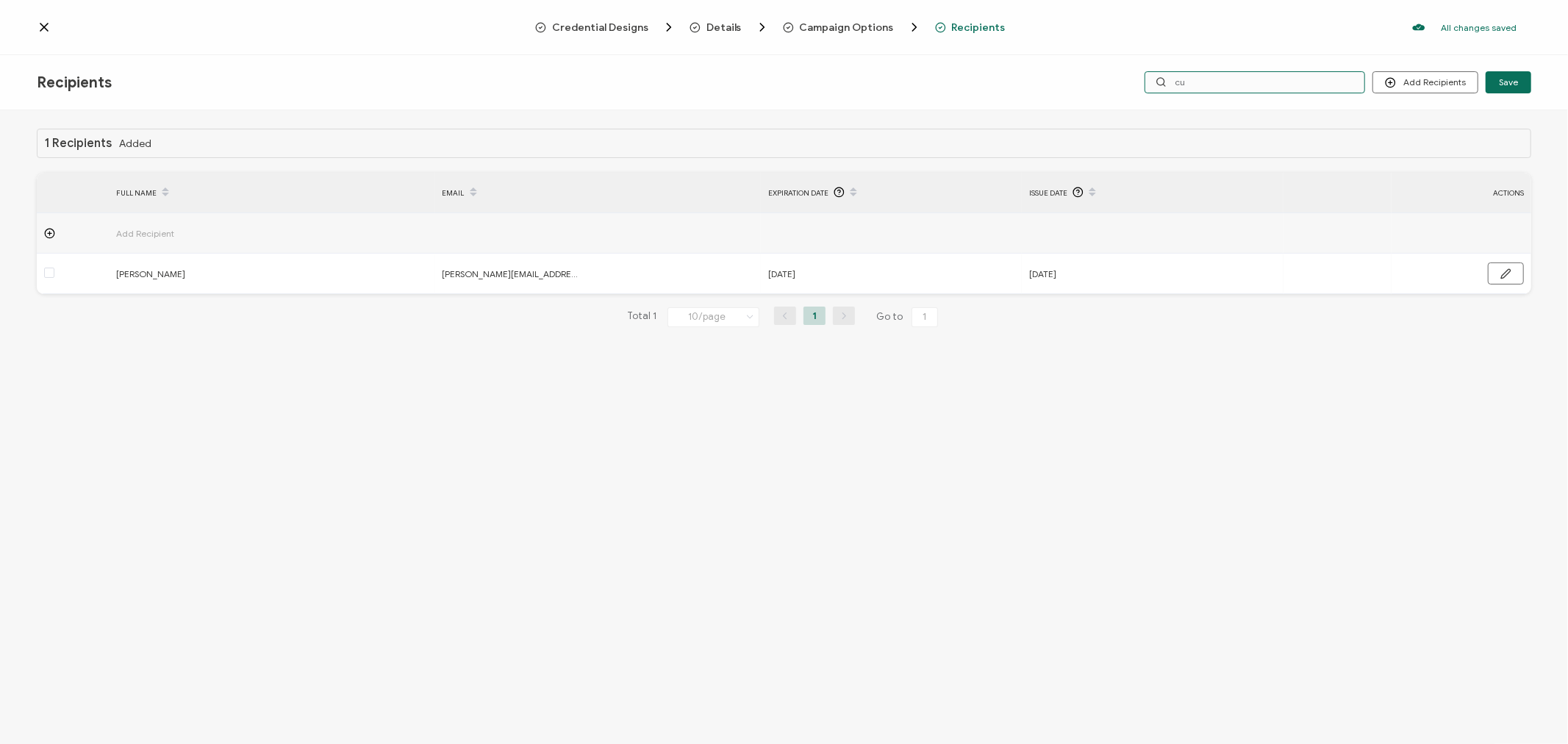
click at [1249, 85] on input "cu" at bounding box center [1255, 82] width 220 height 22
type input "cuc"
click at [1249, 85] on input "cuc" at bounding box center [1255, 82] width 220 height 22
type input "cucc"
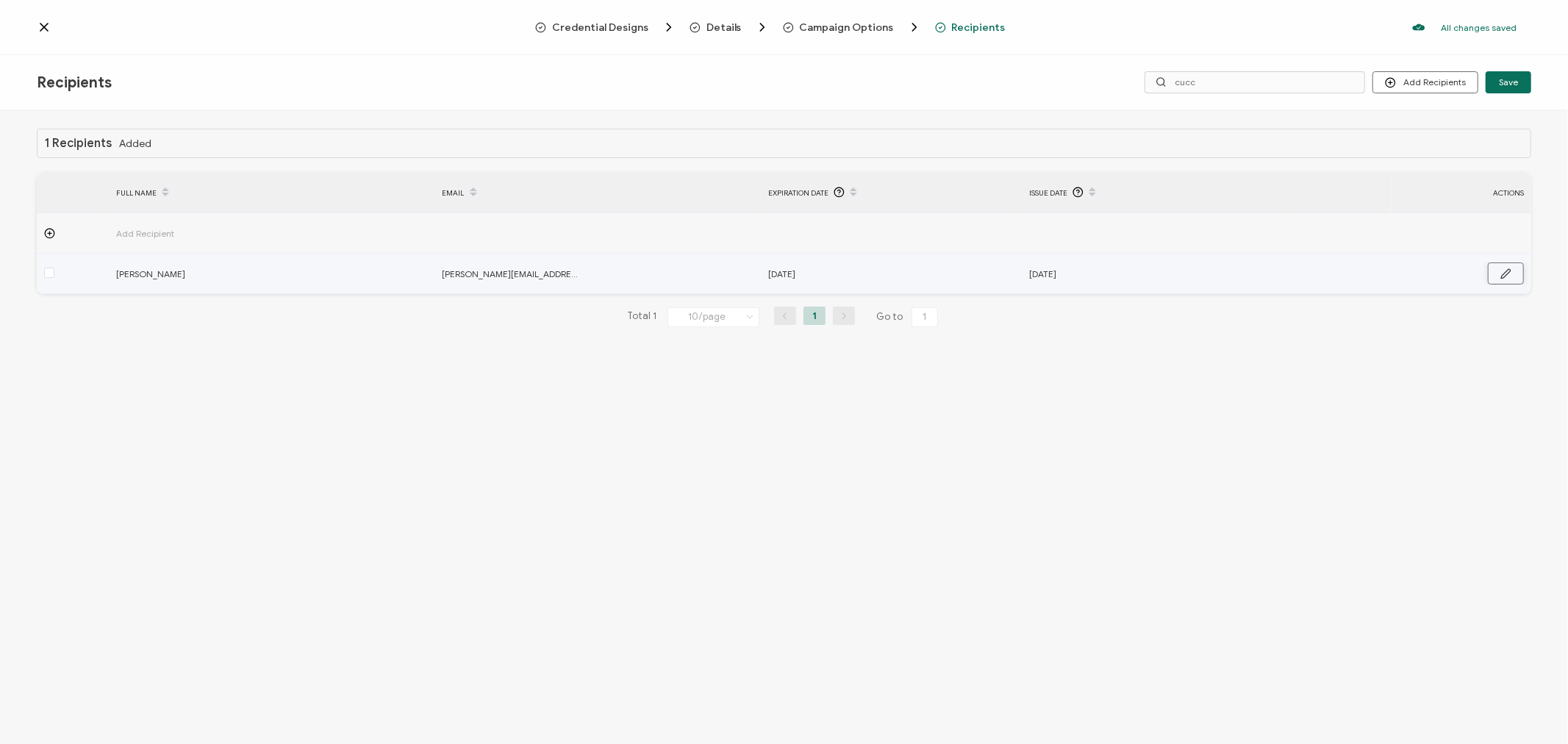
click at [1511, 275] on icon "button" at bounding box center [1506, 274] width 11 height 11
click at [863, 266] on input "[DATE]" at bounding box center [832, 274] width 129 height 24
type input "[DATE]"
click at [1144, 278] on input "[DATE]" at bounding box center [1093, 274] width 129 height 24
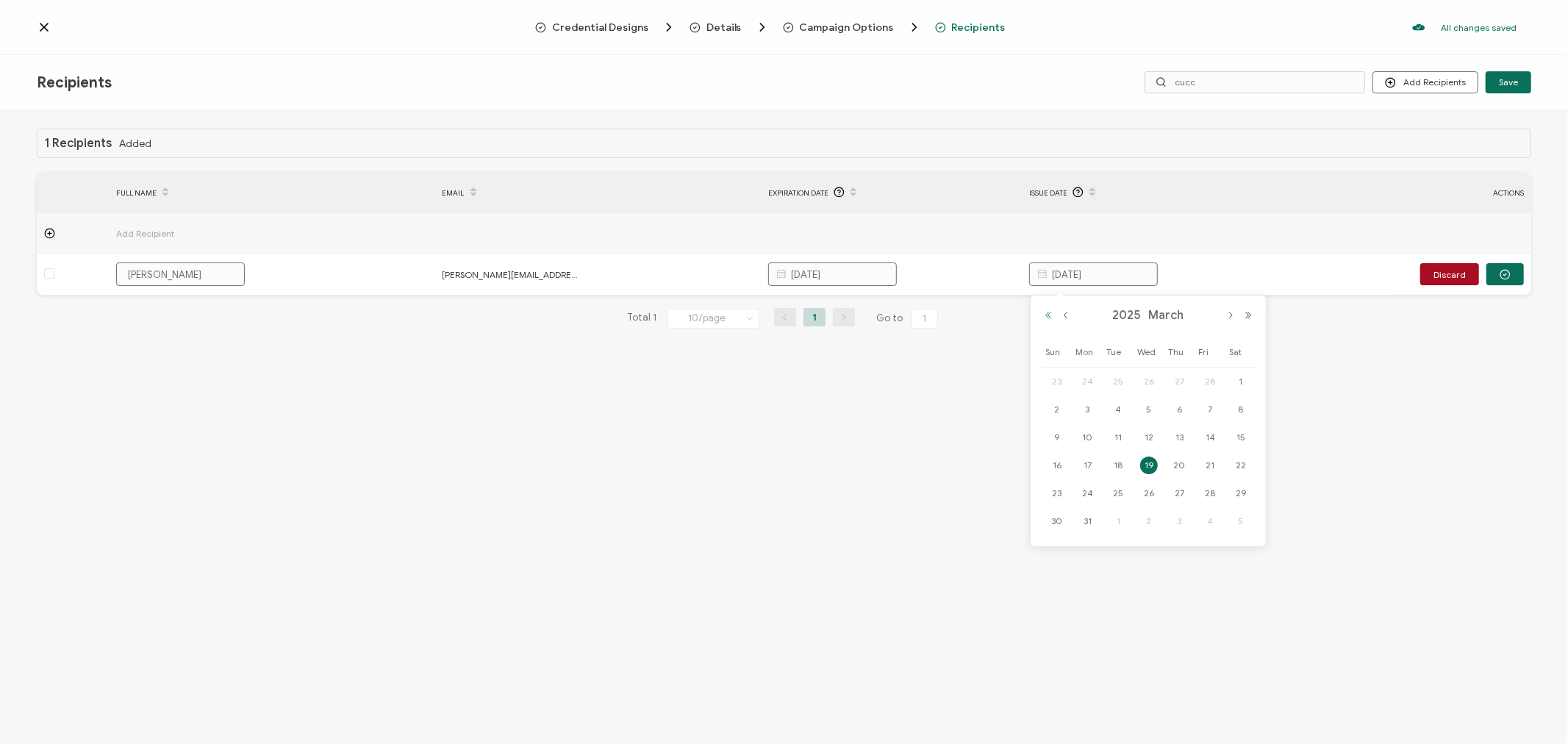
click at [1045, 319] on button "Previous Year" at bounding box center [1048, 316] width 18 height 11
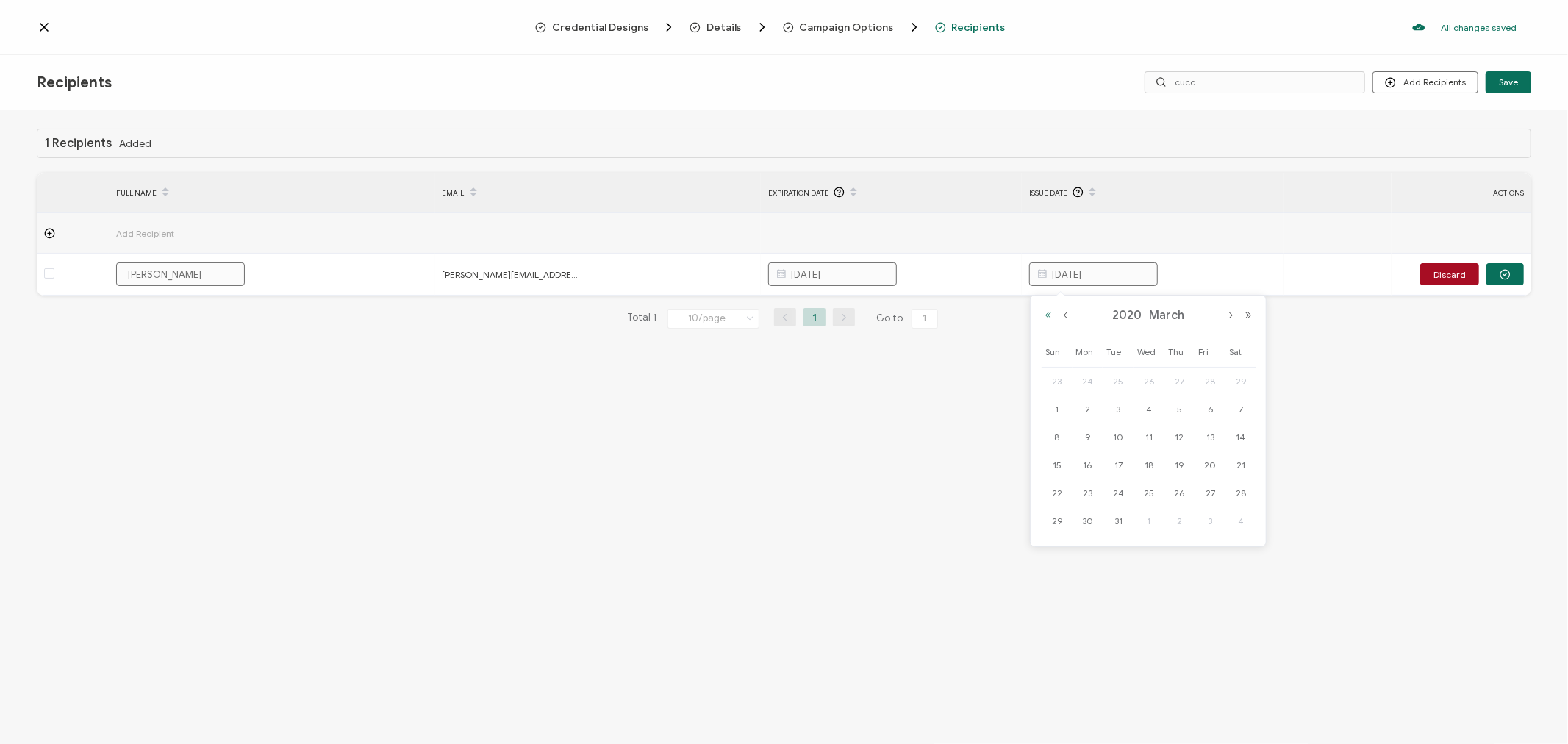
click at [1045, 319] on button "Previous Year" at bounding box center [1048, 316] width 18 height 11
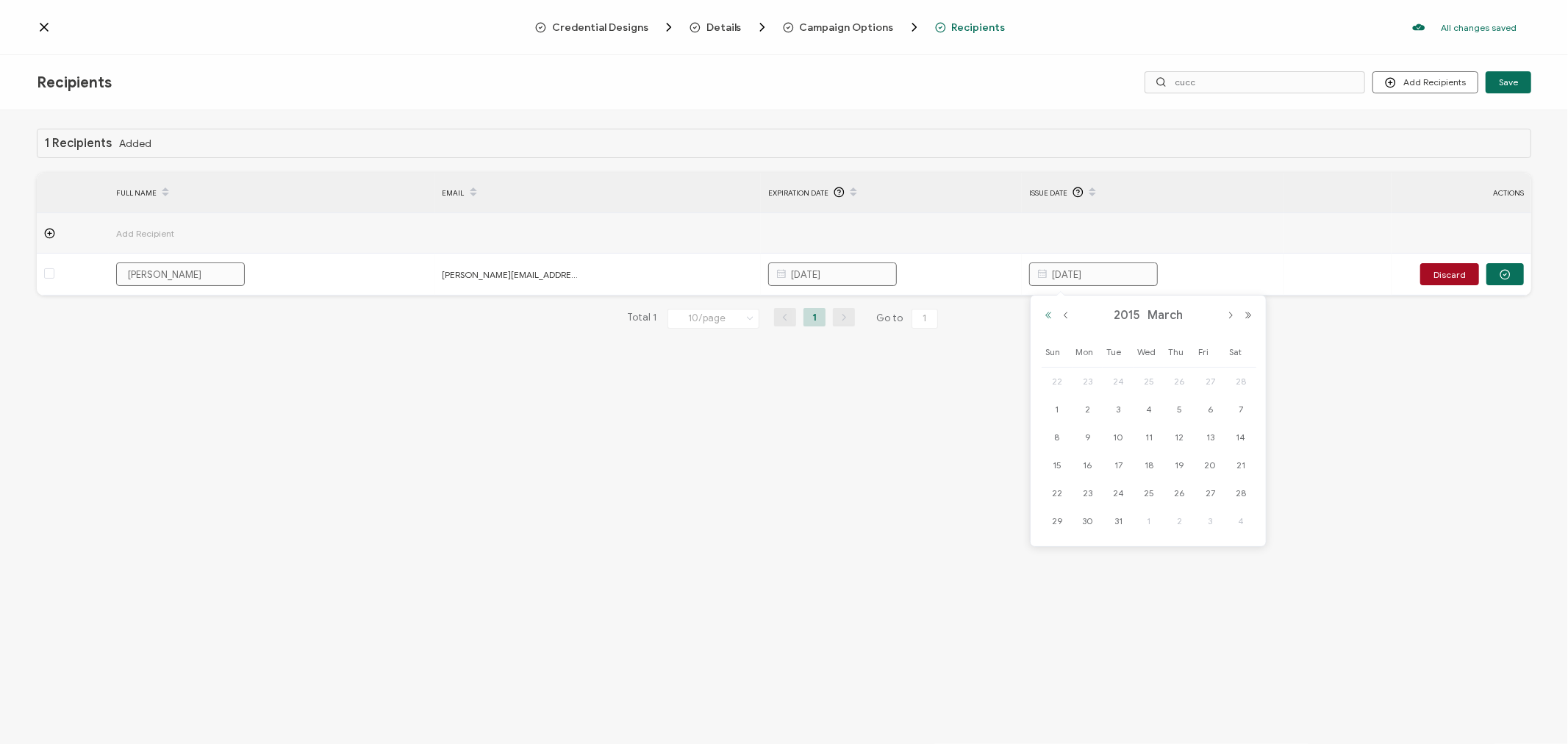
click at [1045, 319] on button "Previous Year" at bounding box center [1048, 316] width 18 height 11
click at [1224, 312] on button "Next Month" at bounding box center [1230, 316] width 18 height 11
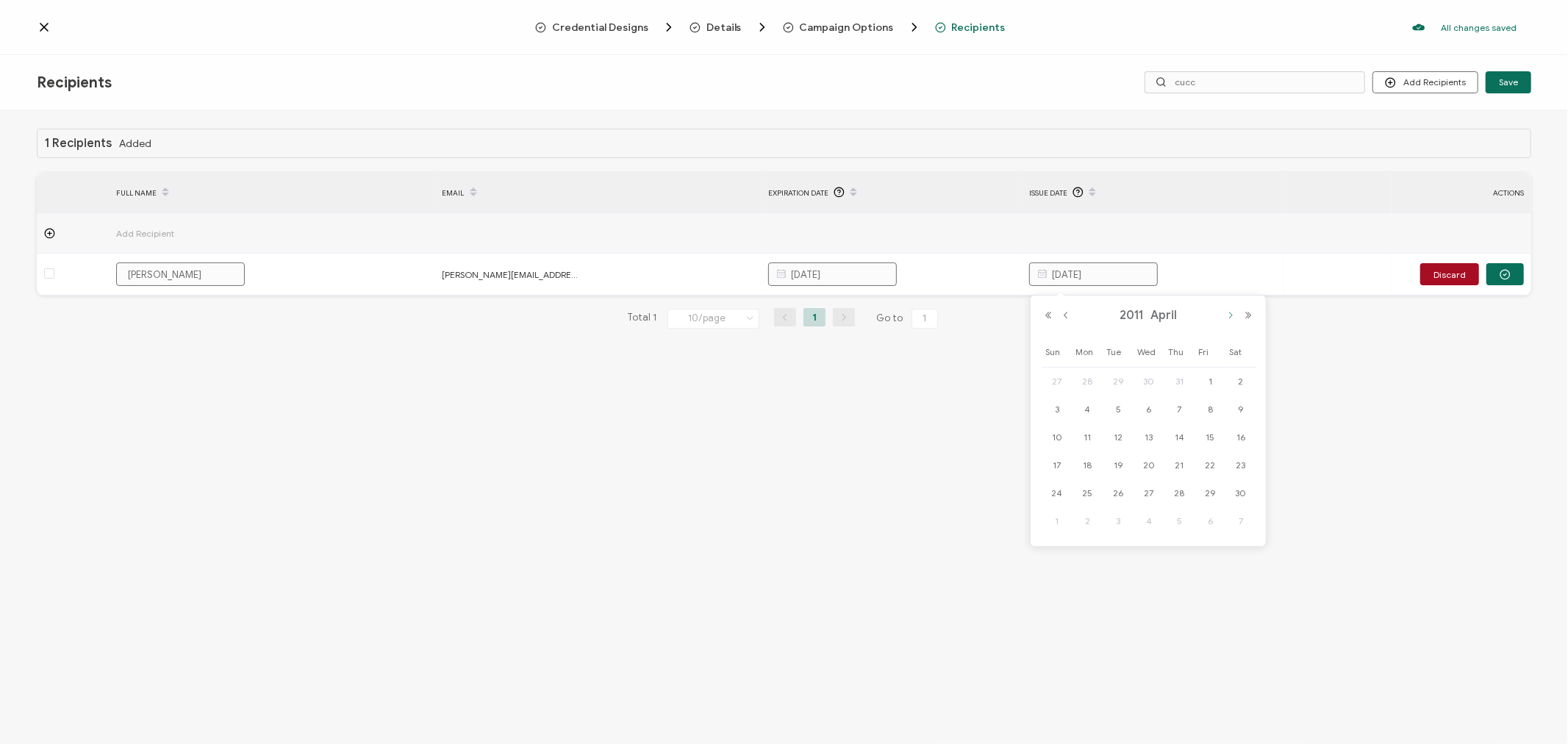
click at [1224, 312] on button "Next Month" at bounding box center [1230, 316] width 18 height 11
click at [1089, 413] on span "8" at bounding box center [1088, 410] width 18 height 18
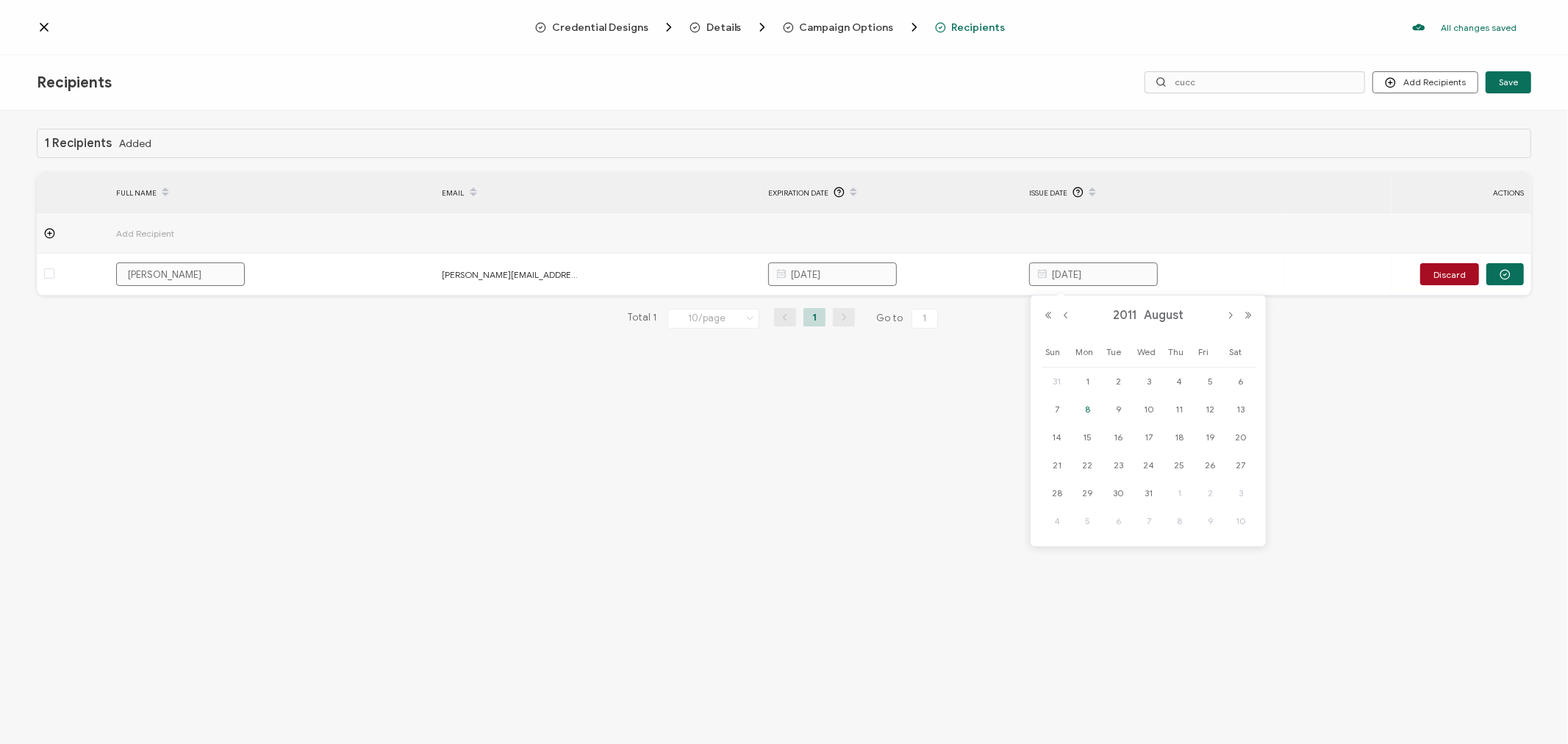
type input "[DATE]"
click at [1157, 459] on div "1 Recipients Added FULL NAME EMAIL Expiration Date Issue Date ACTIONS Add Recip…" at bounding box center [784, 429] width 1568 height 637
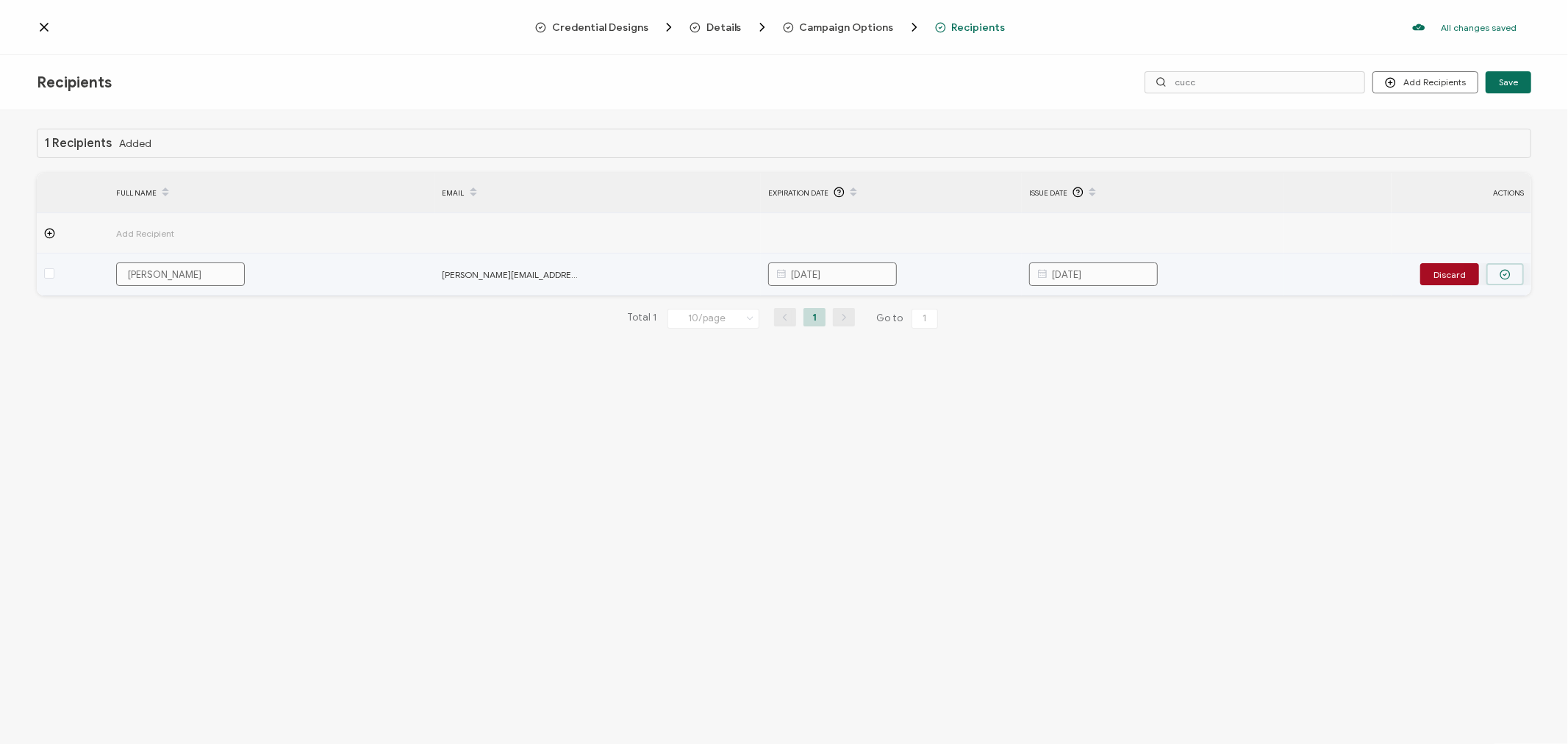
click at [1506, 272] on icon "button" at bounding box center [1505, 275] width 11 height 11
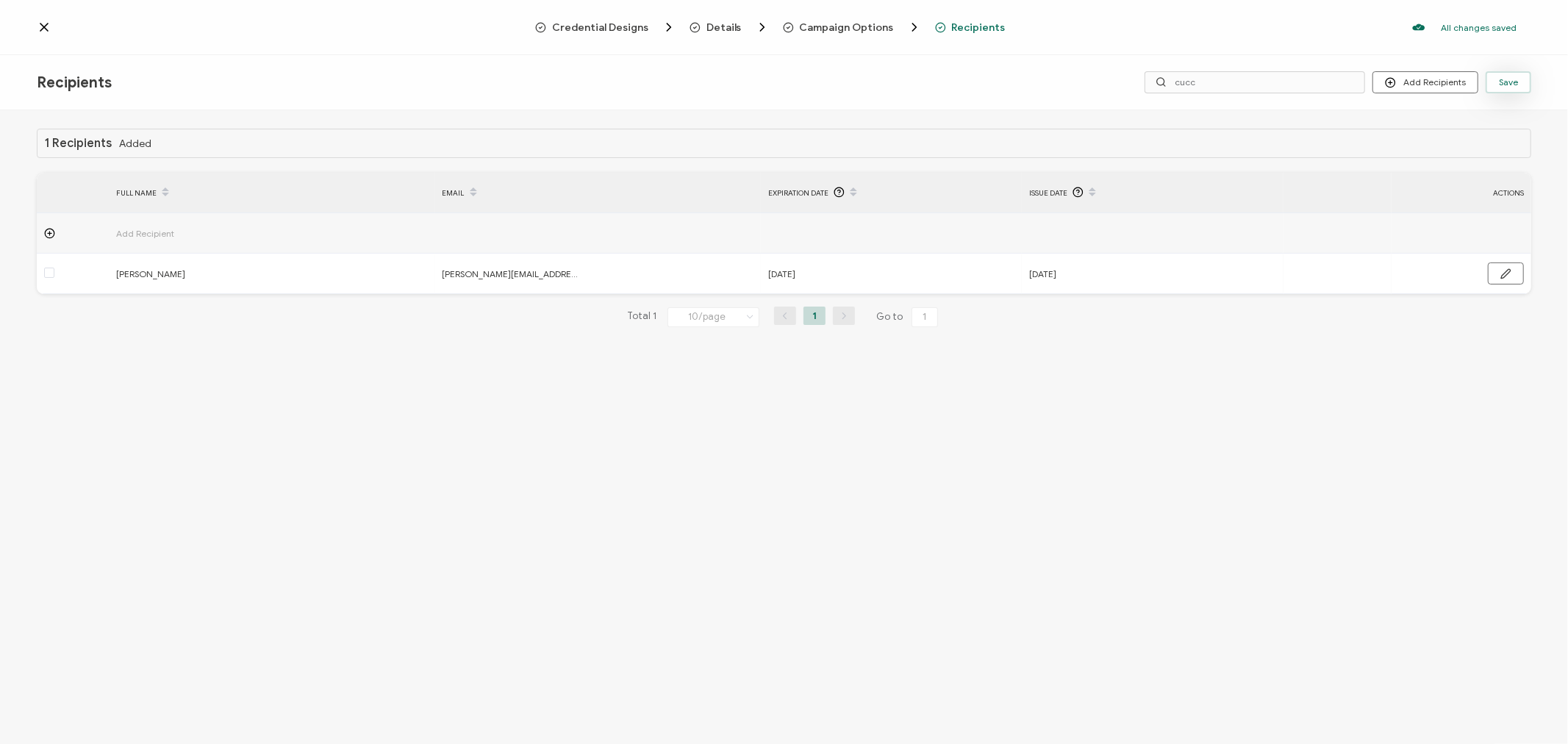
click at [1505, 79] on span "Save" at bounding box center [1508, 82] width 19 height 9
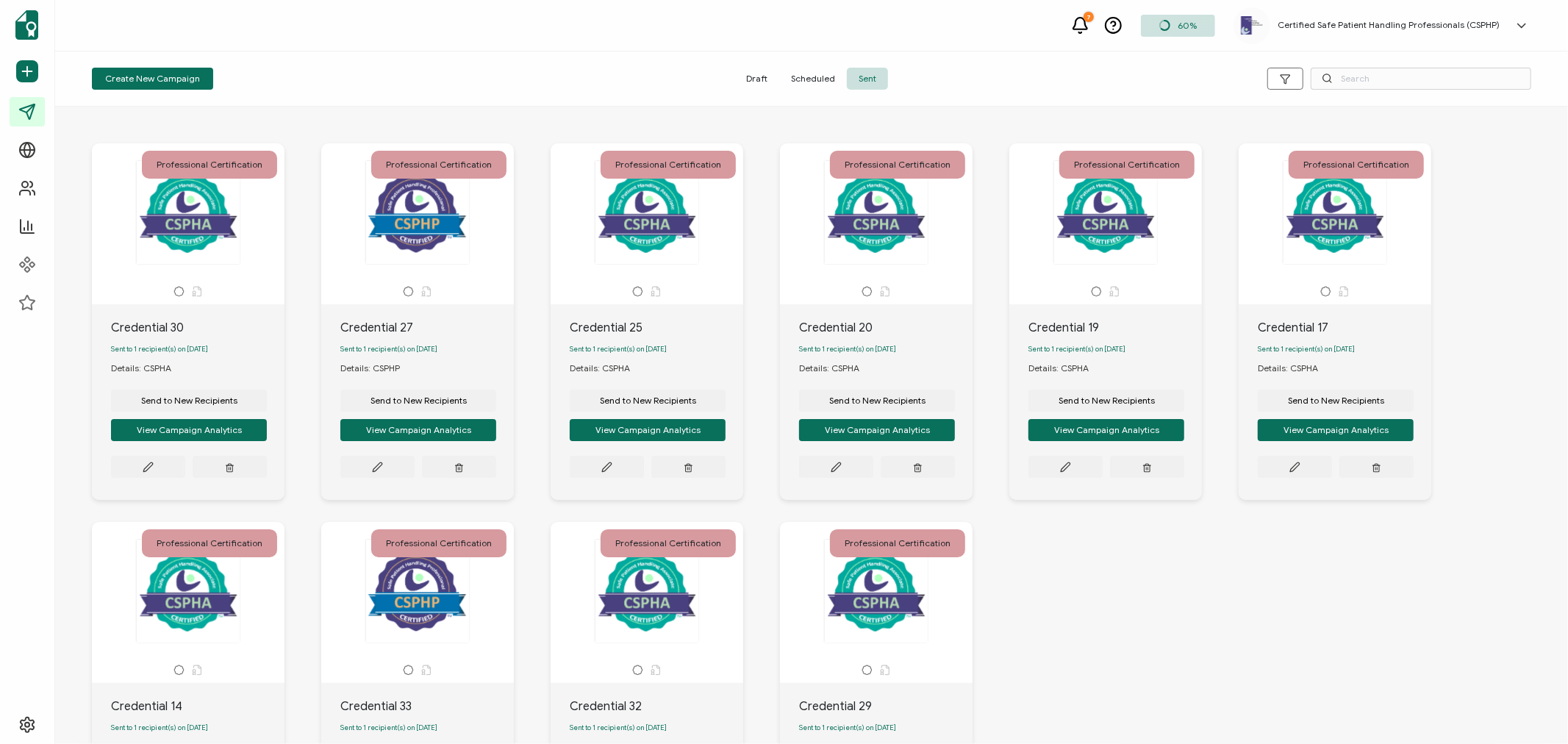
click at [1410, 25] on h5 "Certified Safe Patient Handling Professionals (CSPHP)" at bounding box center [1389, 25] width 222 height 11
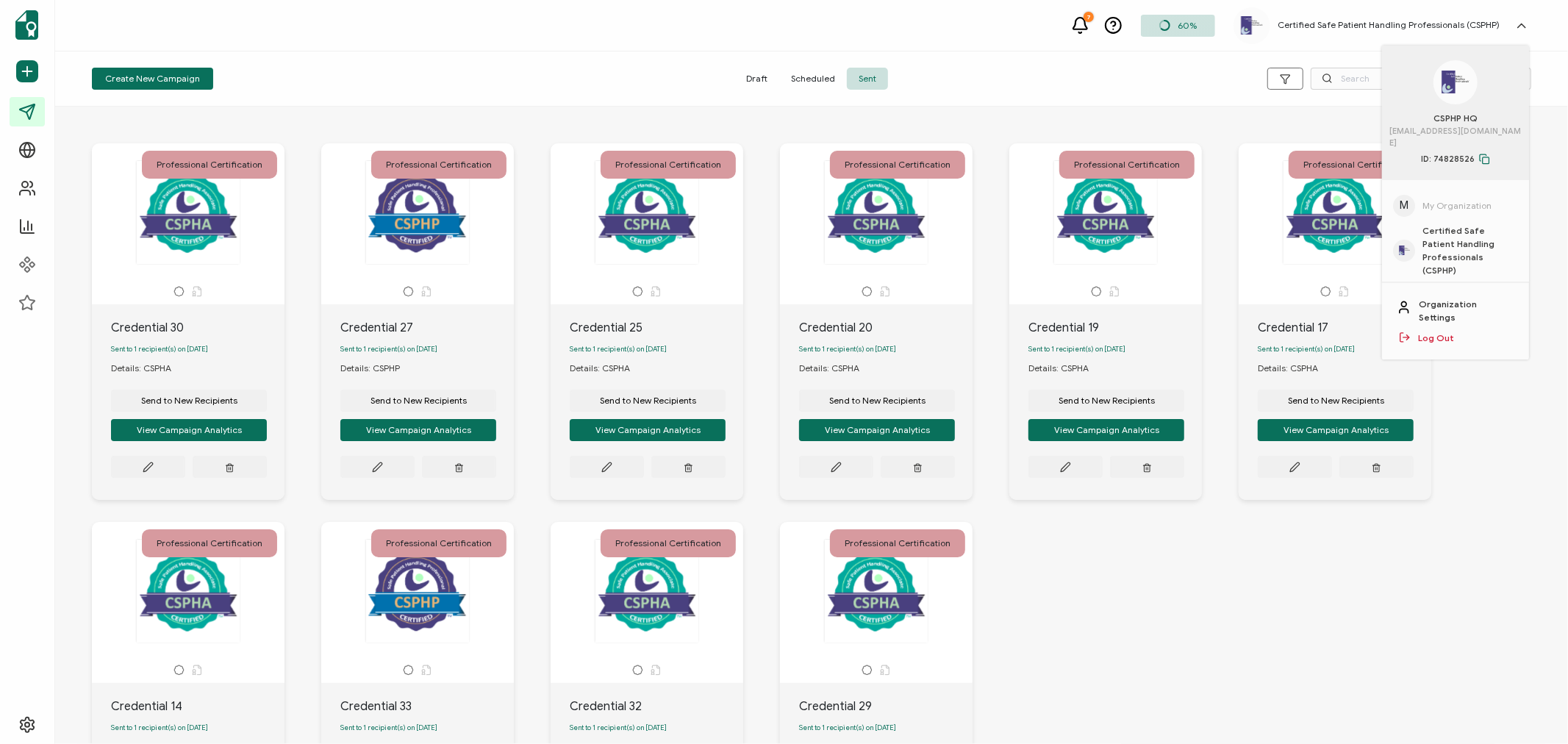
click at [1427, 332] on link "Log Out" at bounding box center [1436, 338] width 36 height 13
